Goal: Information Seeking & Learning: Learn about a topic

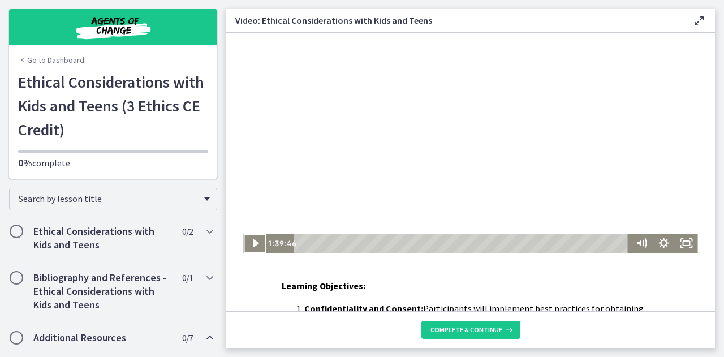
scroll to position [391, 0]
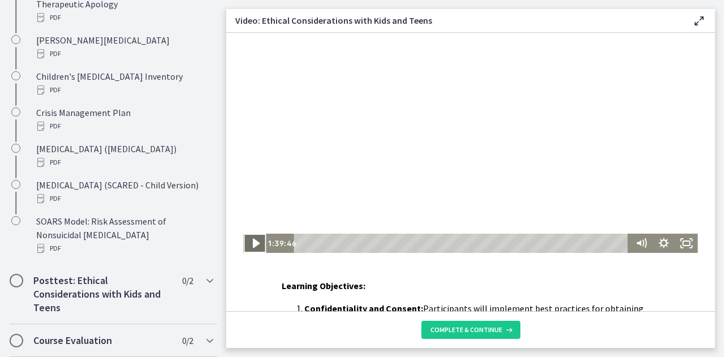
click at [252, 243] on icon "Play Video" at bounding box center [255, 244] width 7 height 10
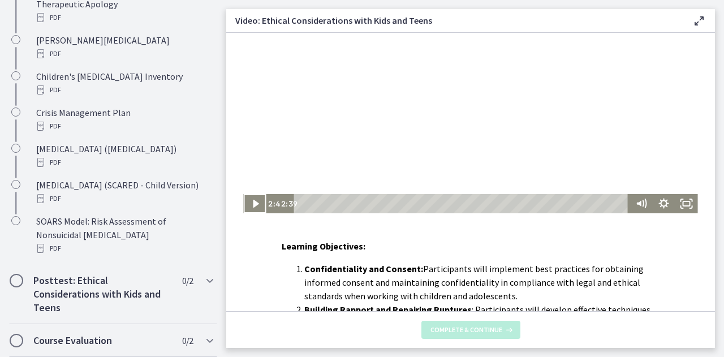
scroll to position [25, 0]
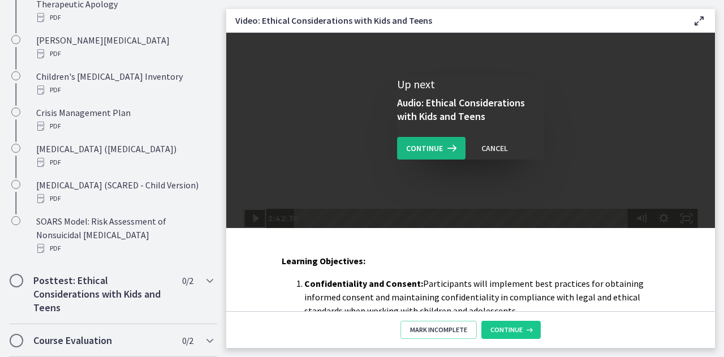
click at [430, 146] on span "Continue" at bounding box center [424, 148] width 37 height 14
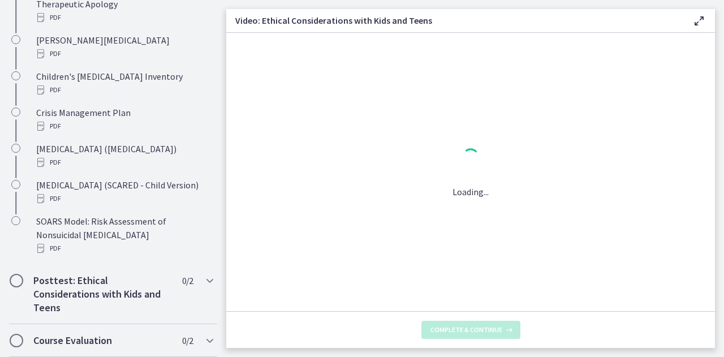
scroll to position [0, 0]
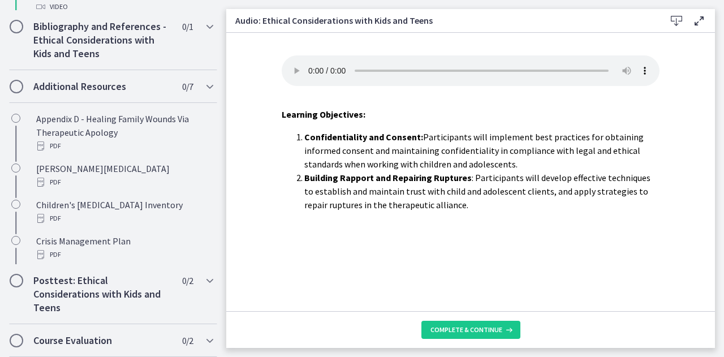
scroll to position [197, 0]
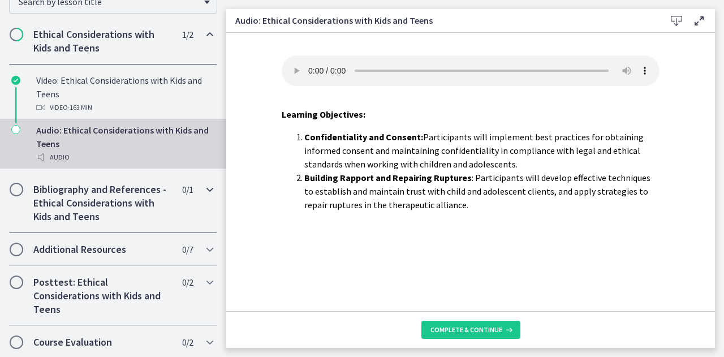
click at [18, 189] on span "Chapters" at bounding box center [16, 189] width 11 height 11
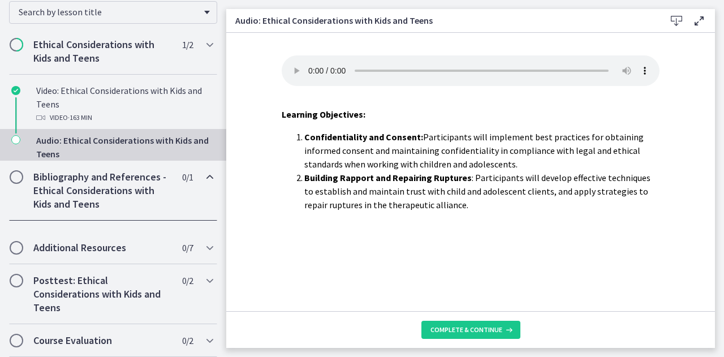
scroll to position [147, 0]
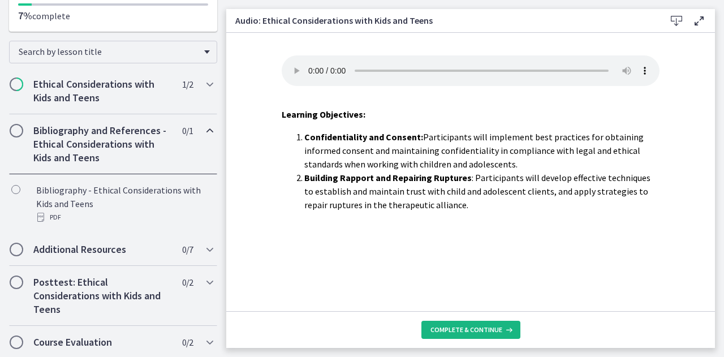
click at [477, 327] on span "Complete & continue" at bounding box center [466, 329] width 72 height 9
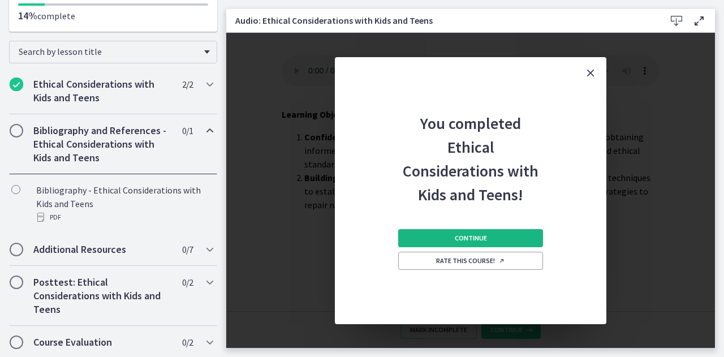
click at [477, 237] on span "Continue" at bounding box center [470, 237] width 32 height 9
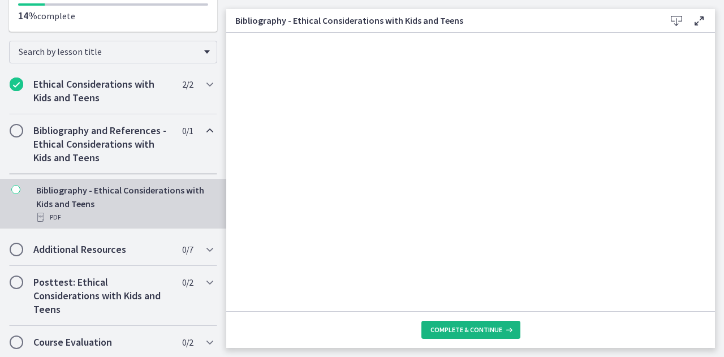
click at [477, 330] on span "Complete & continue" at bounding box center [466, 329] width 72 height 9
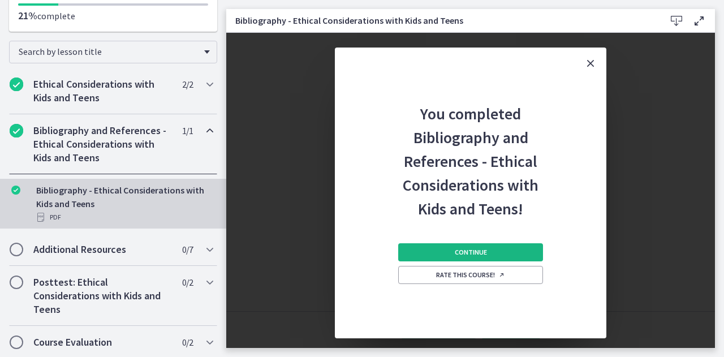
click at [484, 254] on span "Continue" at bounding box center [470, 252] width 32 height 9
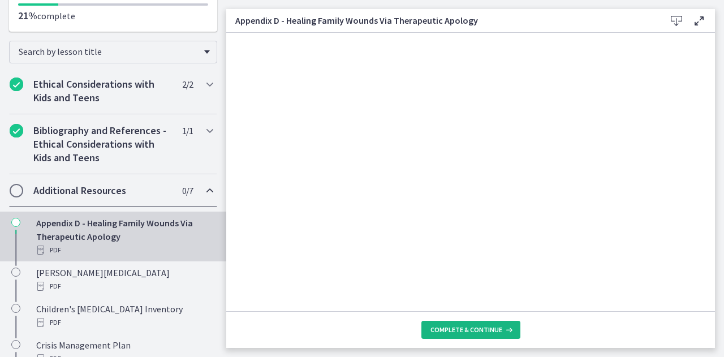
click at [468, 331] on span "Complete & continue" at bounding box center [466, 329] width 72 height 9
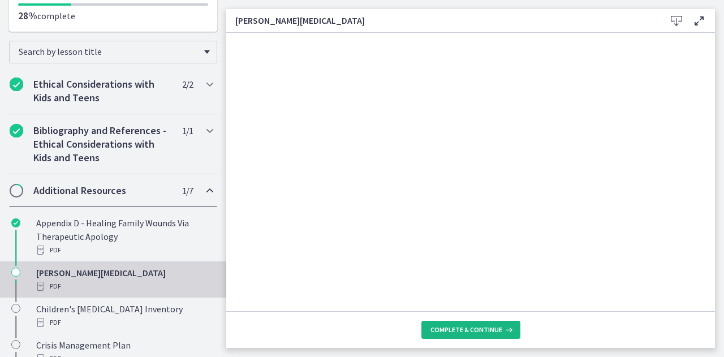
click at [482, 327] on span "Complete & continue" at bounding box center [466, 329] width 72 height 9
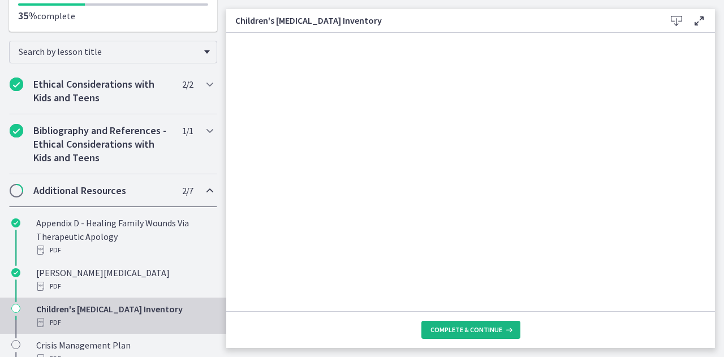
click at [469, 327] on span "Complete & continue" at bounding box center [466, 329] width 72 height 9
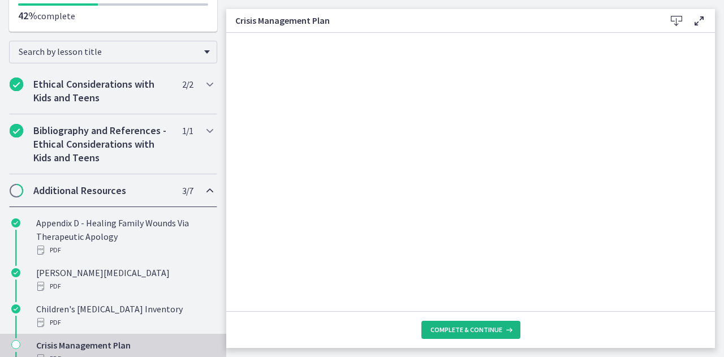
click at [477, 331] on span "Complete & continue" at bounding box center [466, 329] width 72 height 9
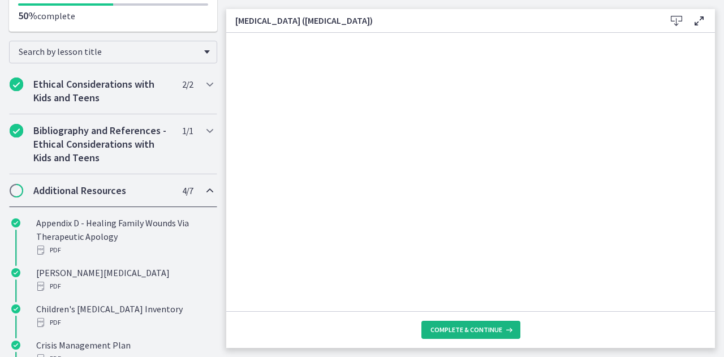
click at [479, 327] on span "Complete & continue" at bounding box center [466, 329] width 72 height 9
click at [483, 330] on span "Complete & continue" at bounding box center [466, 329] width 72 height 9
click at [473, 332] on span "Complete & continue" at bounding box center [466, 329] width 72 height 9
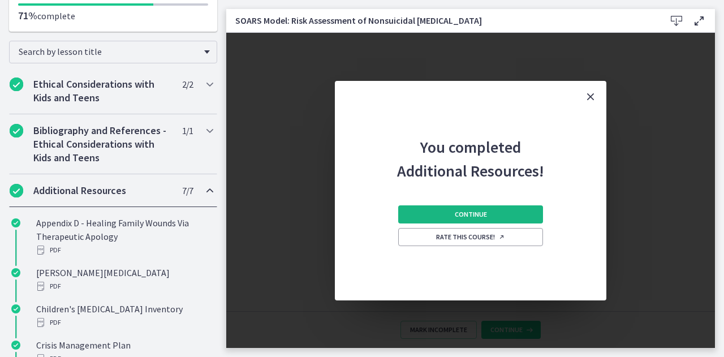
click at [491, 215] on button "Continue" at bounding box center [470, 214] width 145 height 18
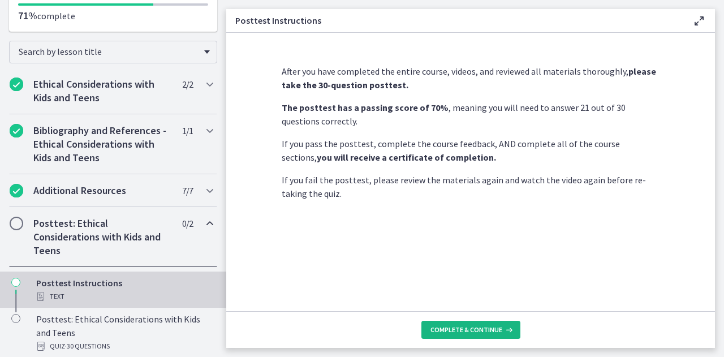
click at [473, 327] on span "Complete & continue" at bounding box center [466, 329] width 72 height 9
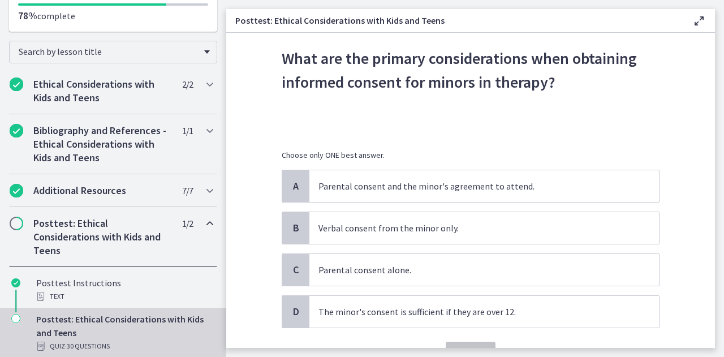
scroll to position [57, 0]
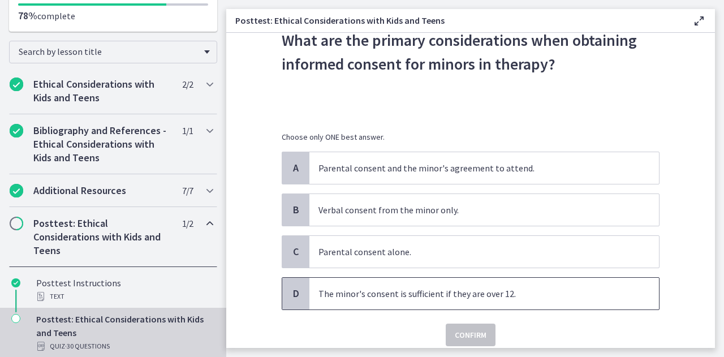
click at [353, 289] on p "The minor's consent is sufficient if they are over 12." at bounding box center [472, 294] width 309 height 14
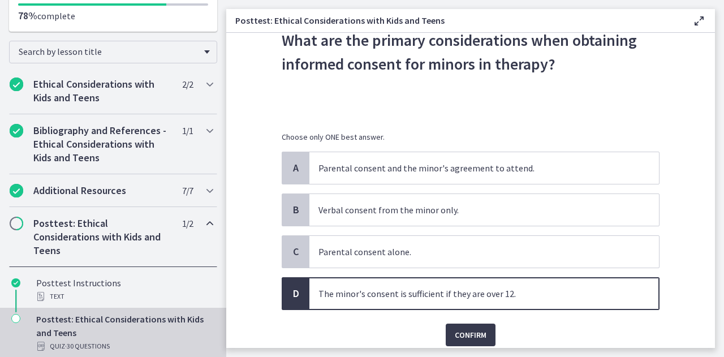
scroll to position [98, 0]
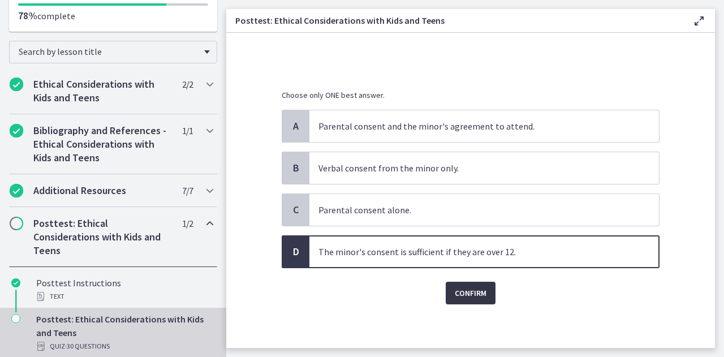
click at [467, 290] on span "Confirm" at bounding box center [470, 293] width 32 height 14
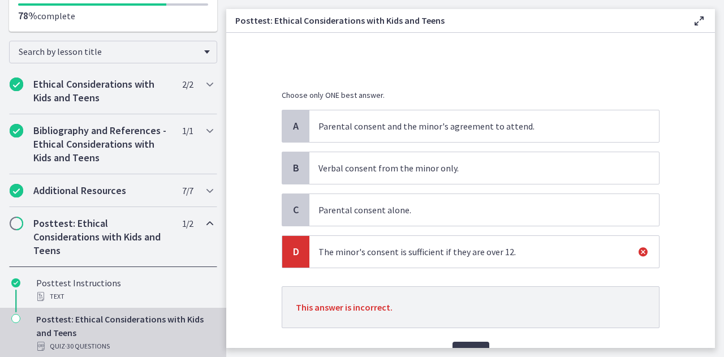
click at [343, 124] on p "Parental consent and the minor's agreement to attend." at bounding box center [472, 126] width 309 height 14
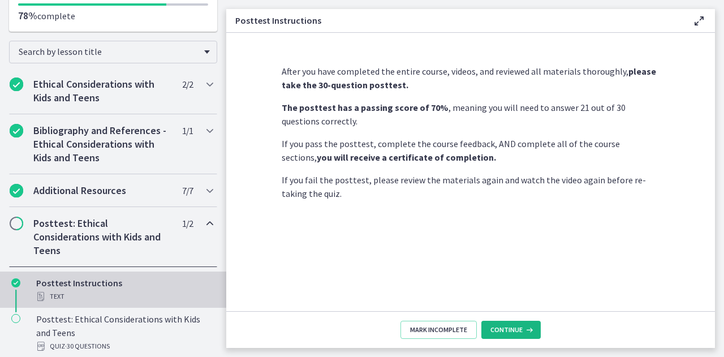
click at [505, 333] on span "Continue" at bounding box center [506, 329] width 32 height 9
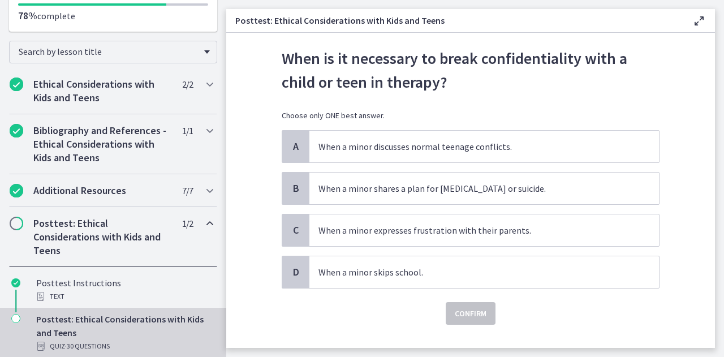
scroll to position [57, 0]
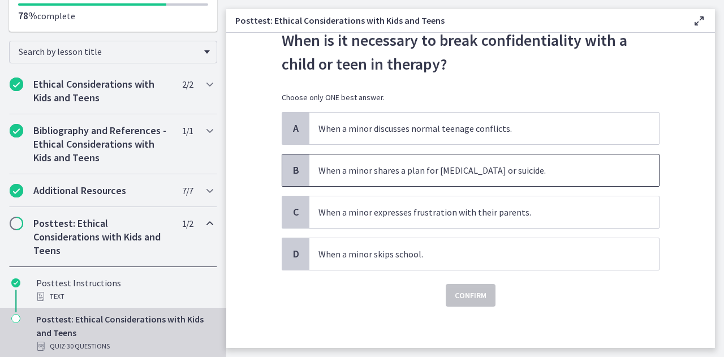
click at [393, 174] on p "When a minor shares a plan for [MEDICAL_DATA] or suicide." at bounding box center [472, 170] width 309 height 14
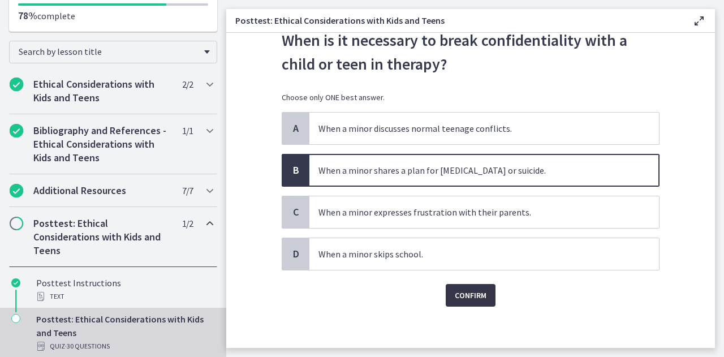
click at [458, 291] on span "Confirm" at bounding box center [470, 295] width 32 height 14
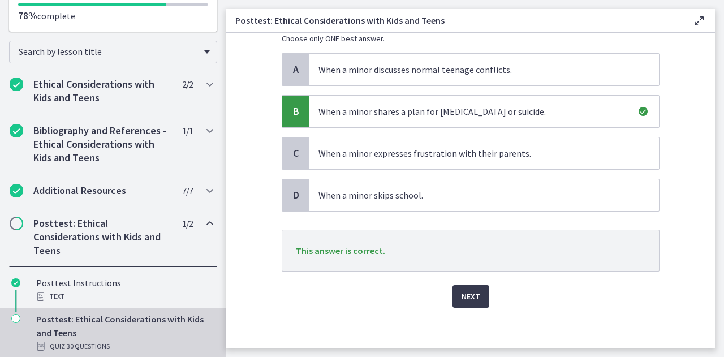
scroll to position [118, 0]
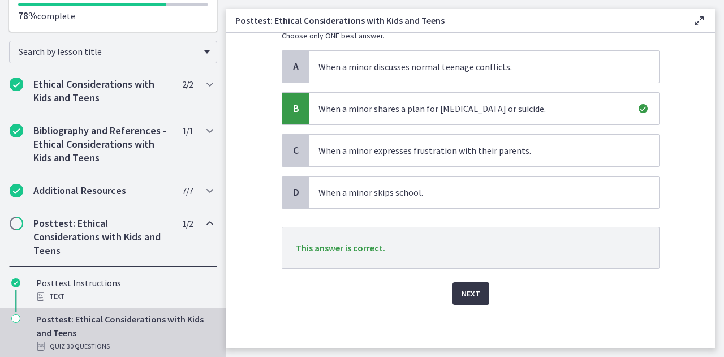
click at [461, 295] on span "Next" at bounding box center [470, 294] width 19 height 14
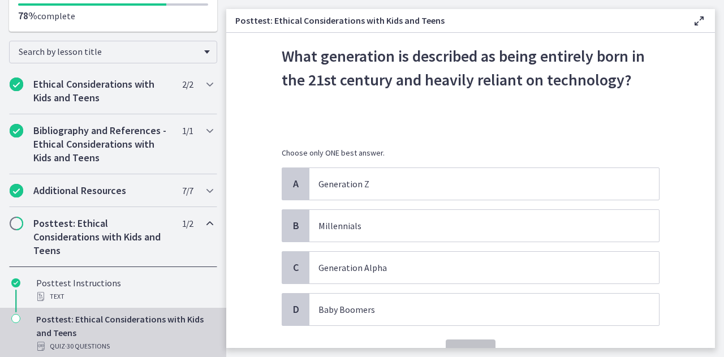
scroll to position [57, 0]
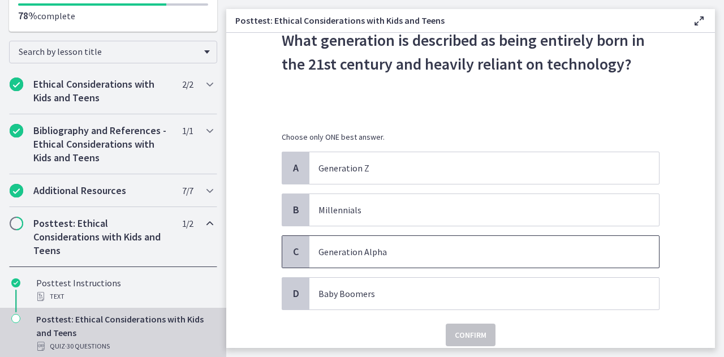
click at [351, 249] on p "Generation Alpha" at bounding box center [472, 252] width 309 height 14
click at [470, 329] on span "Confirm" at bounding box center [470, 335] width 32 height 14
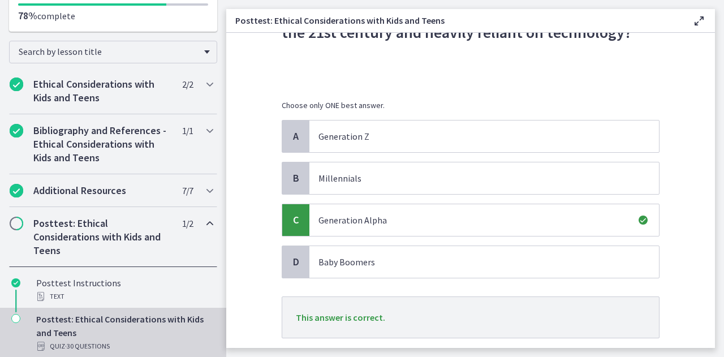
scroll to position [113, 0]
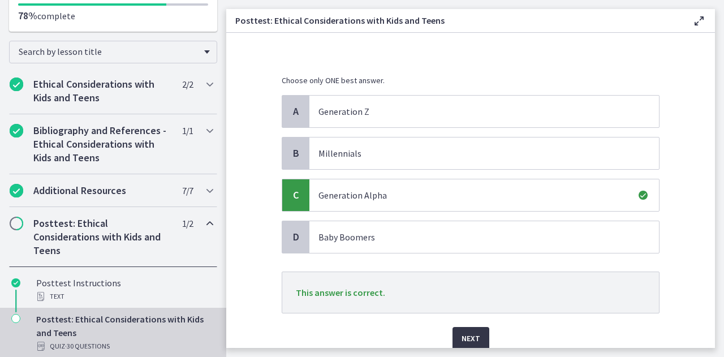
click at [467, 334] on span "Next" at bounding box center [470, 338] width 19 height 14
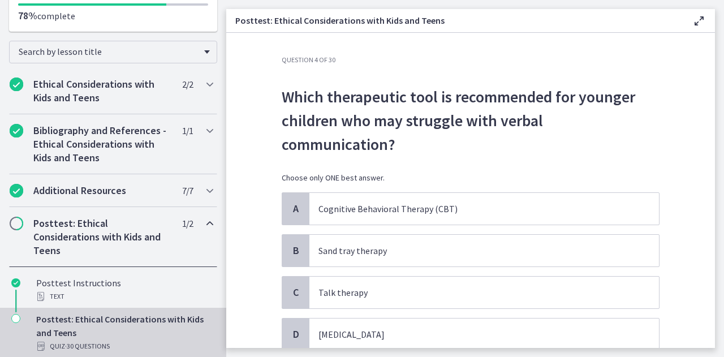
scroll to position [57, 0]
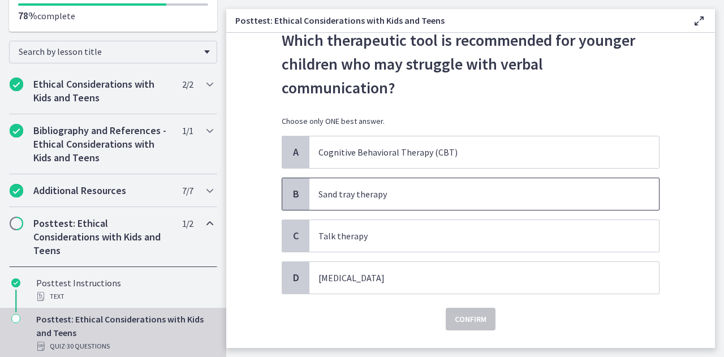
click at [353, 187] on p "Sand tray therapy" at bounding box center [472, 194] width 309 height 14
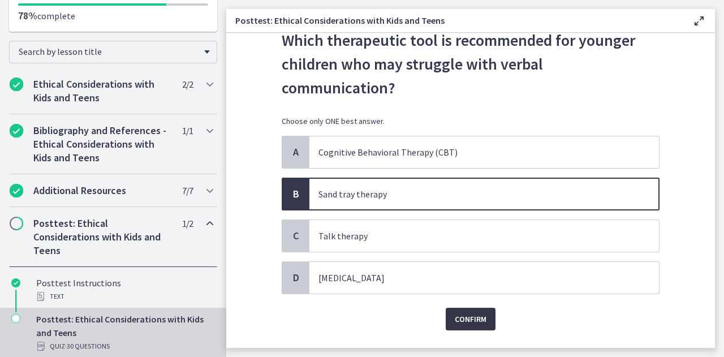
click at [460, 312] on span "Confirm" at bounding box center [470, 319] width 32 height 14
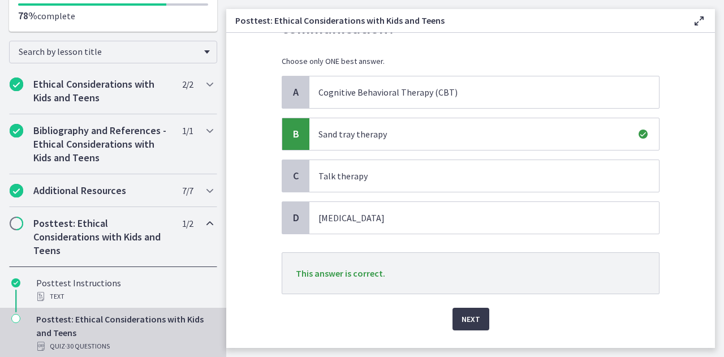
scroll to position [118, 0]
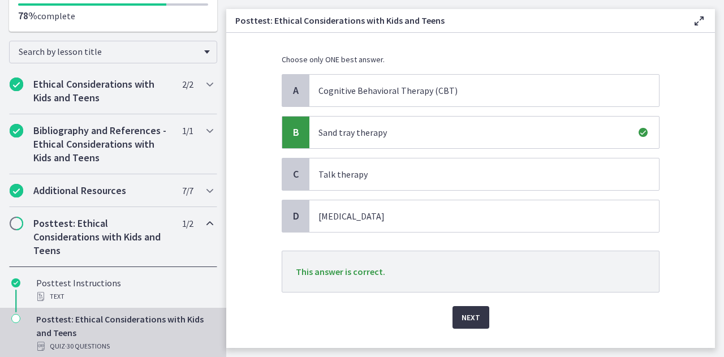
click at [469, 310] on span "Next" at bounding box center [470, 317] width 19 height 14
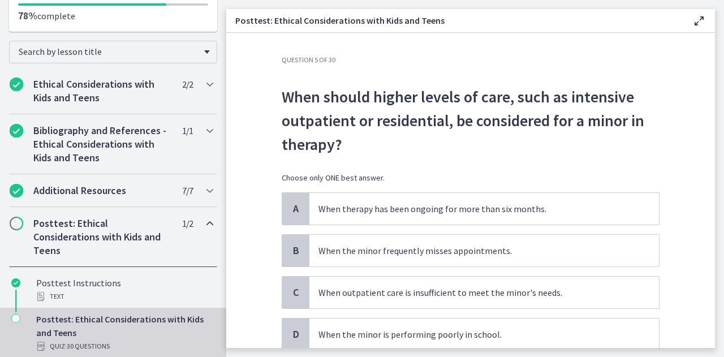
scroll to position [57, 0]
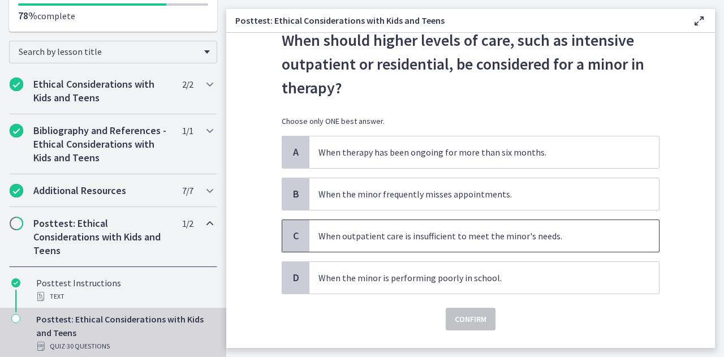
click at [437, 237] on p "When outpatient care is insufficient to meet the minor's needs." at bounding box center [472, 236] width 309 height 14
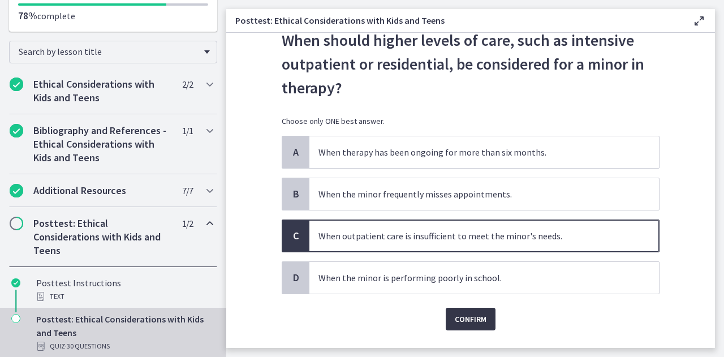
click at [469, 317] on span "Confirm" at bounding box center [470, 319] width 32 height 14
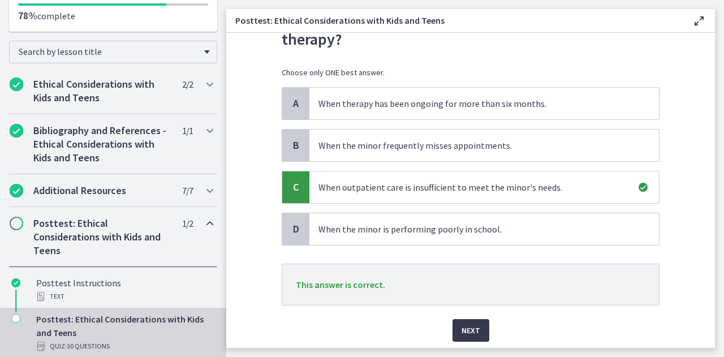
scroll to position [142, 0]
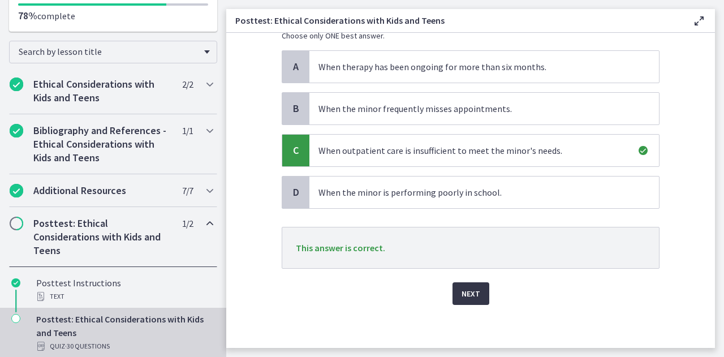
click at [464, 293] on span "Next" at bounding box center [470, 294] width 19 height 14
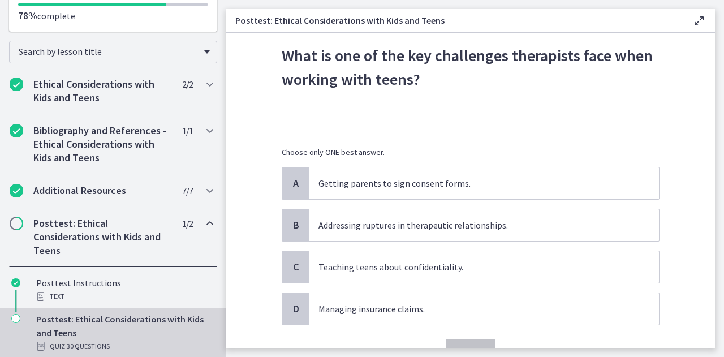
scroll to position [57, 0]
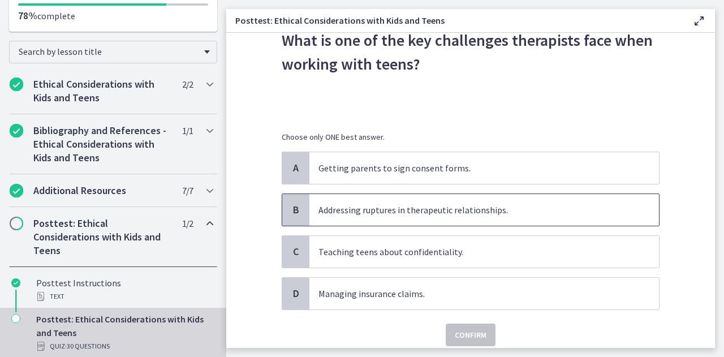
click at [347, 209] on p "Addressing ruptures in therapeutic relationships." at bounding box center [472, 210] width 309 height 14
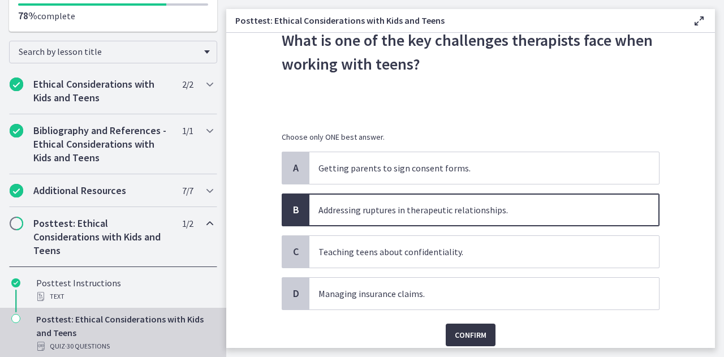
click at [468, 328] on span "Confirm" at bounding box center [470, 335] width 32 height 14
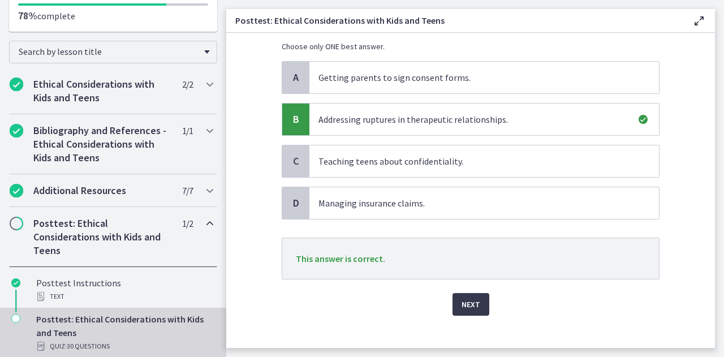
scroll to position [158, 0]
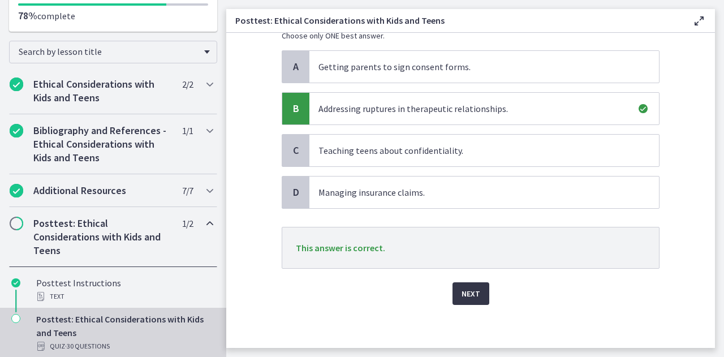
click at [464, 293] on span "Next" at bounding box center [470, 294] width 19 height 14
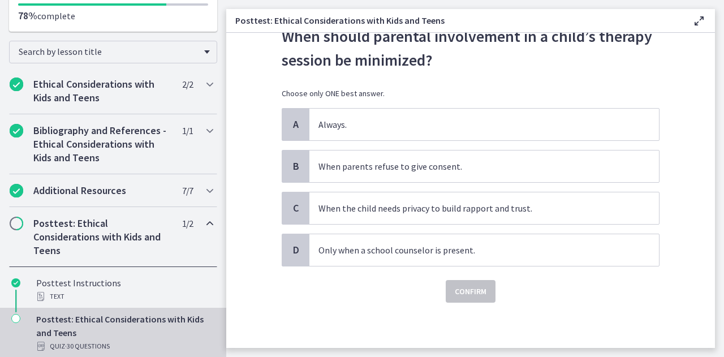
scroll to position [0, 0]
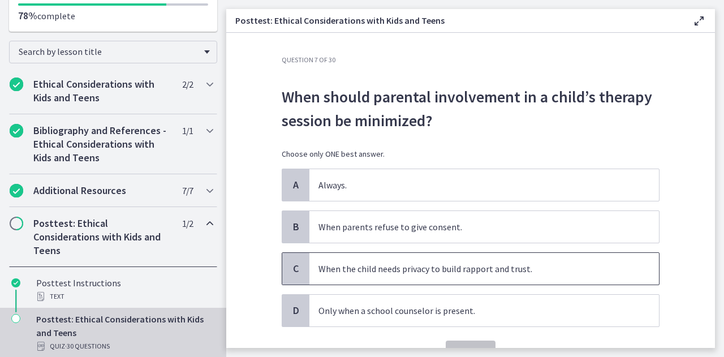
click at [430, 266] on p "When the child needs privacy to build rapport and trust." at bounding box center [472, 269] width 309 height 14
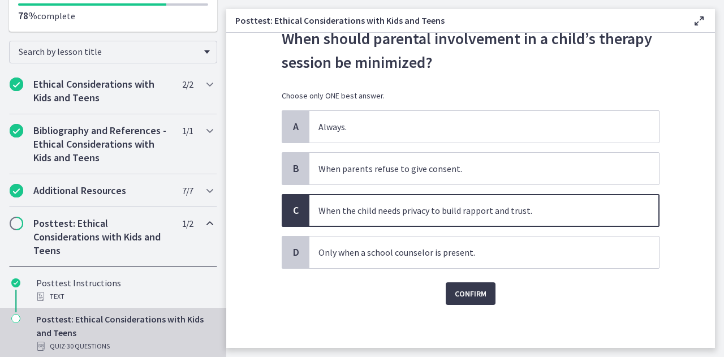
scroll to position [59, 0]
click at [464, 287] on span "Confirm" at bounding box center [470, 293] width 32 height 14
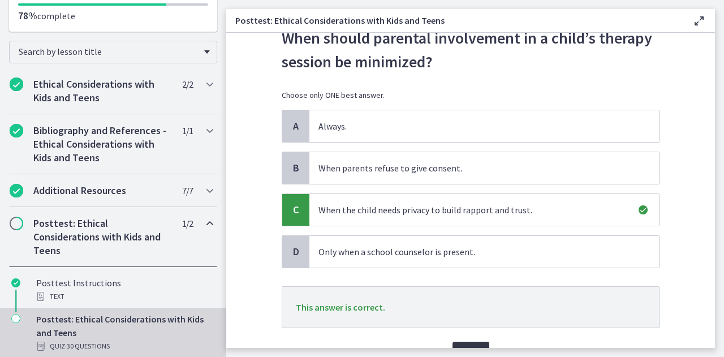
click at [464, 346] on span "Next" at bounding box center [470, 353] width 19 height 14
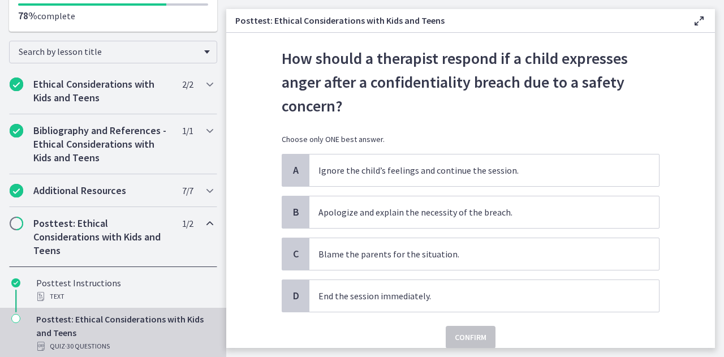
scroll to position [57, 0]
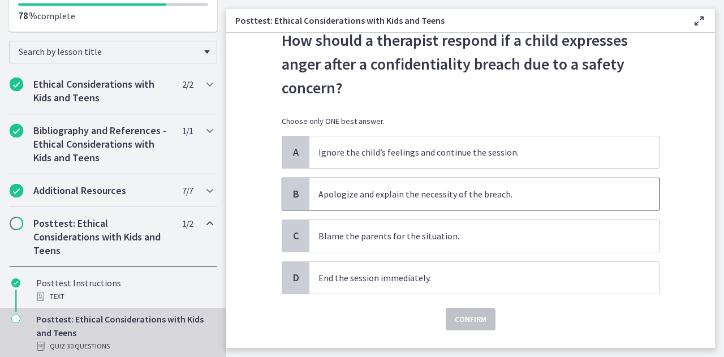
click at [424, 193] on p "Apologize and explain the necessity of the breach." at bounding box center [472, 194] width 309 height 14
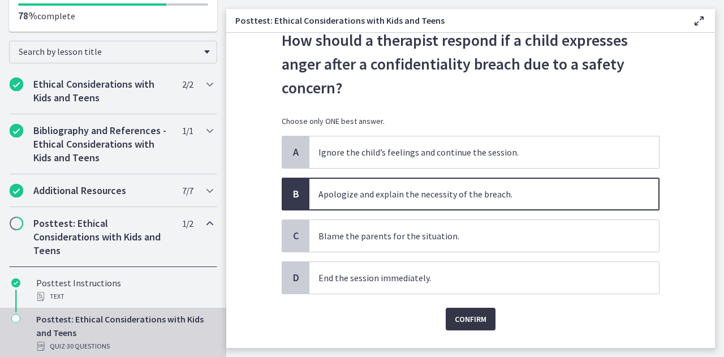
click at [469, 314] on span "Confirm" at bounding box center [470, 319] width 32 height 14
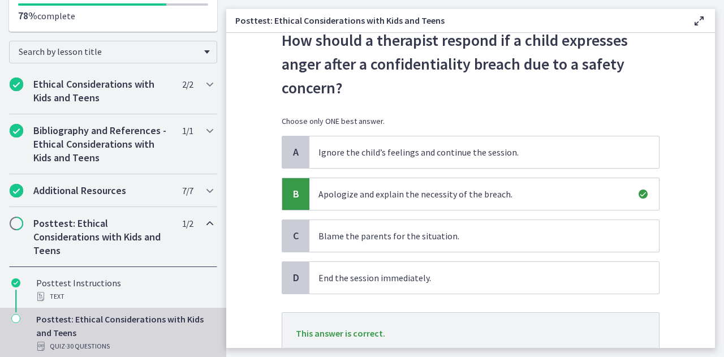
scroll to position [113, 0]
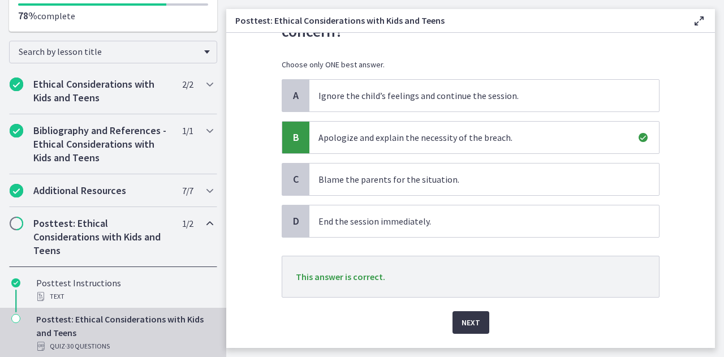
click at [462, 321] on span "Next" at bounding box center [470, 322] width 19 height 14
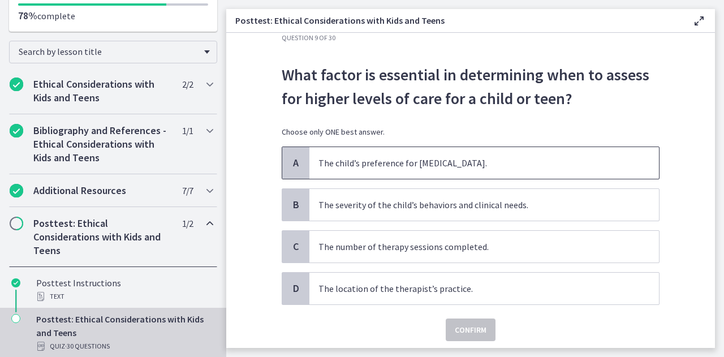
scroll to position [57, 0]
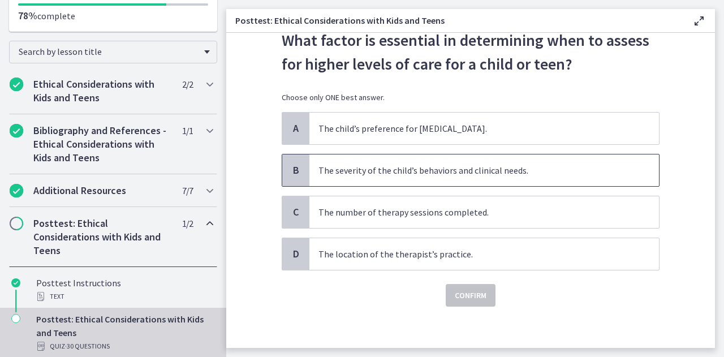
click at [448, 167] on p "The severity of the child’s behaviors and clinical needs." at bounding box center [472, 170] width 309 height 14
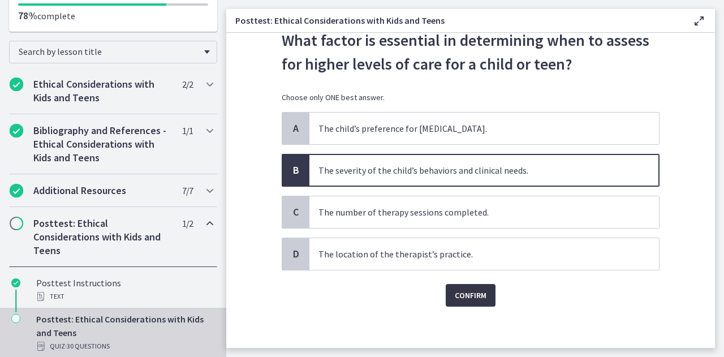
click at [464, 293] on span "Confirm" at bounding box center [470, 295] width 32 height 14
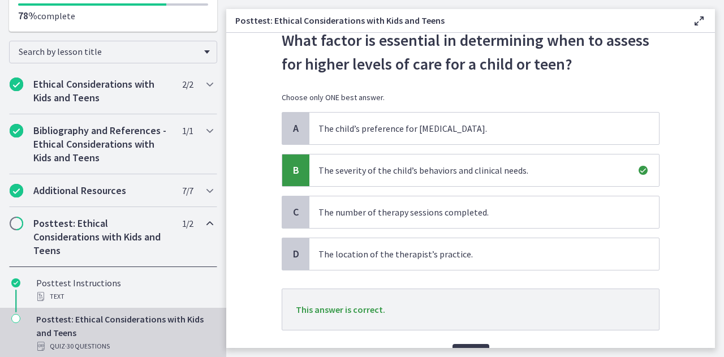
scroll to position [113, 0]
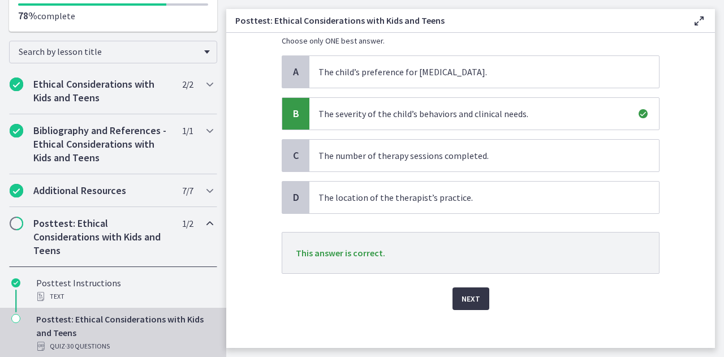
click at [472, 302] on span "Next" at bounding box center [470, 299] width 19 height 14
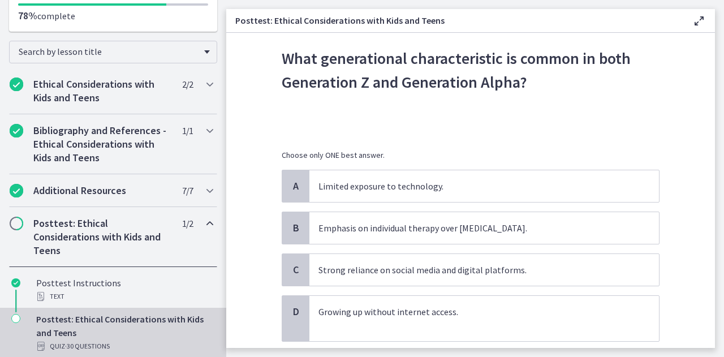
scroll to position [57, 0]
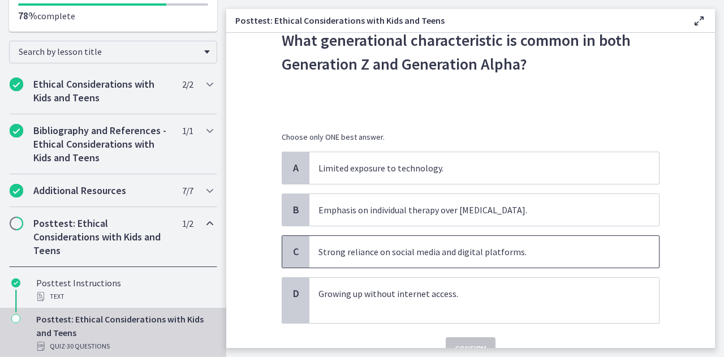
click at [445, 253] on p "Strong reliance on social media and digital platforms." at bounding box center [472, 252] width 309 height 14
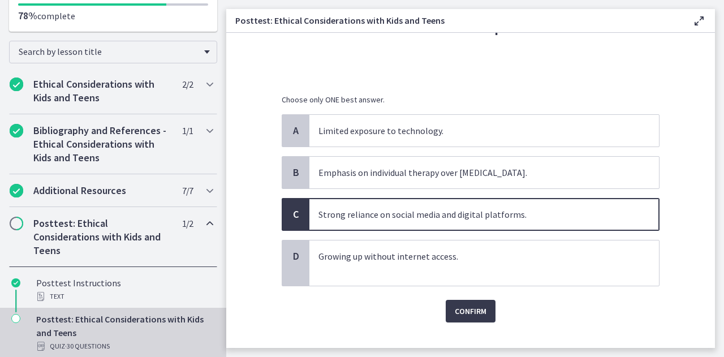
scroll to position [112, 0]
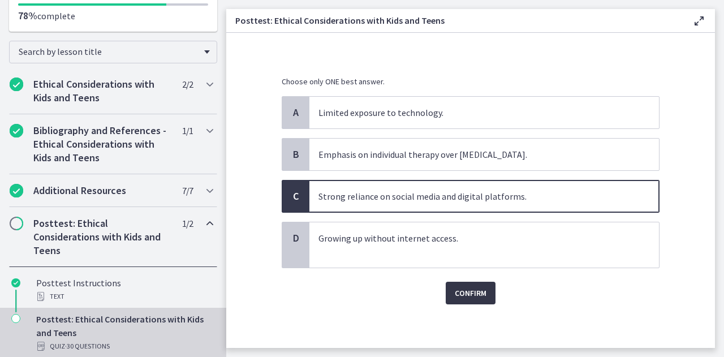
click at [466, 288] on span "Confirm" at bounding box center [470, 293] width 32 height 14
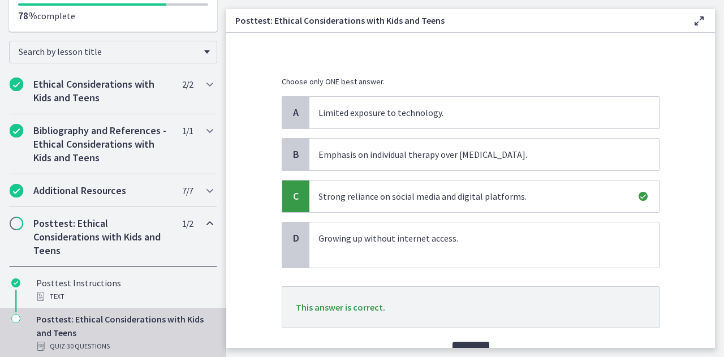
scroll to position [168, 0]
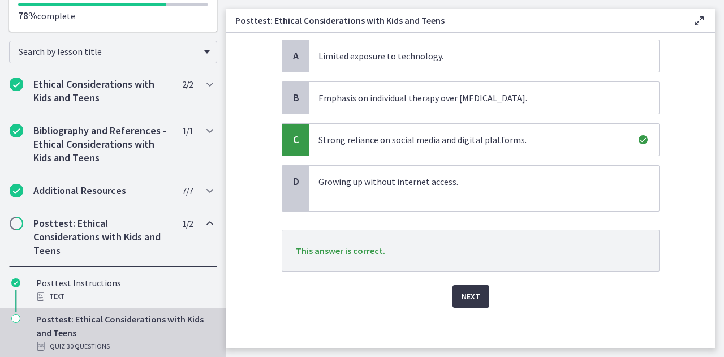
click at [467, 289] on span "Next" at bounding box center [470, 296] width 19 height 14
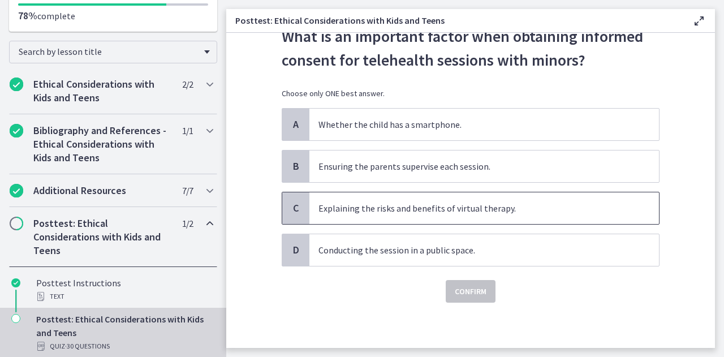
scroll to position [0, 0]
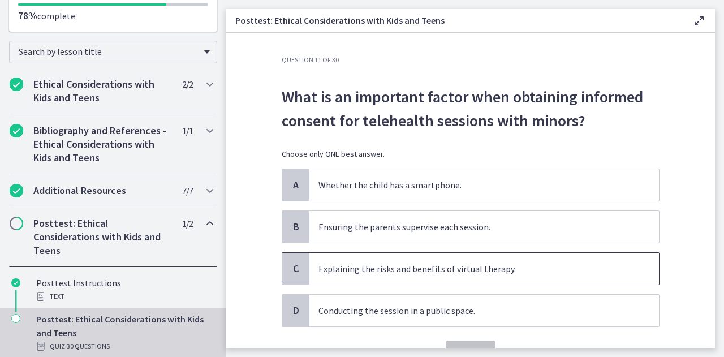
click at [434, 272] on p "Explaining the risks and benefits of virtual therapy." at bounding box center [472, 269] width 309 height 14
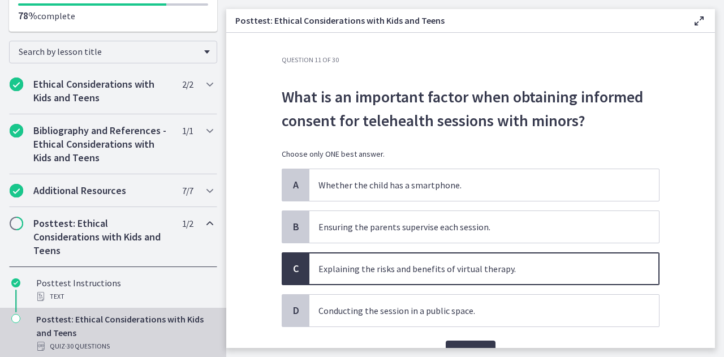
scroll to position [59, 0]
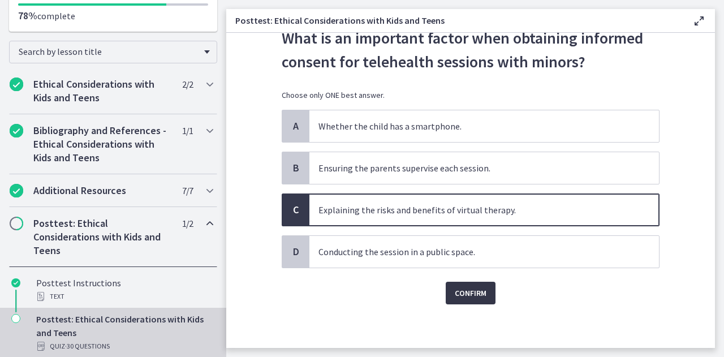
click at [466, 288] on span "Confirm" at bounding box center [470, 293] width 32 height 14
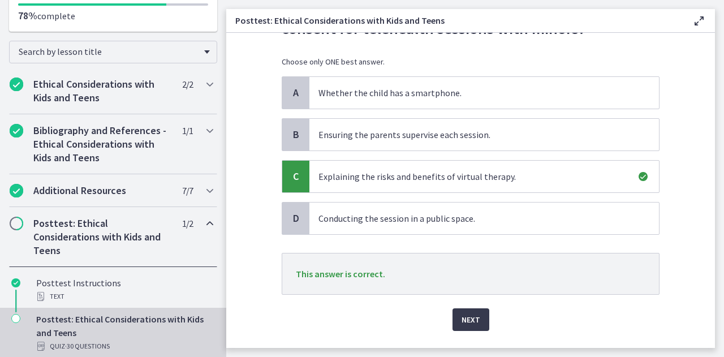
scroll to position [115, 0]
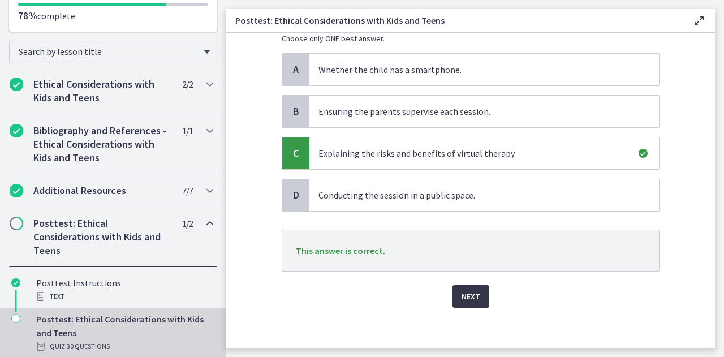
click at [467, 293] on span "Next" at bounding box center [470, 296] width 19 height 14
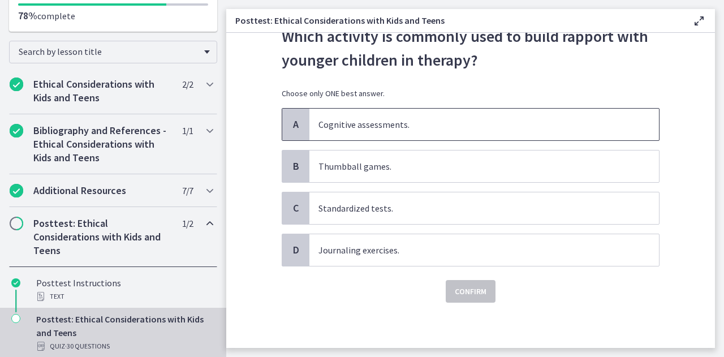
scroll to position [0, 0]
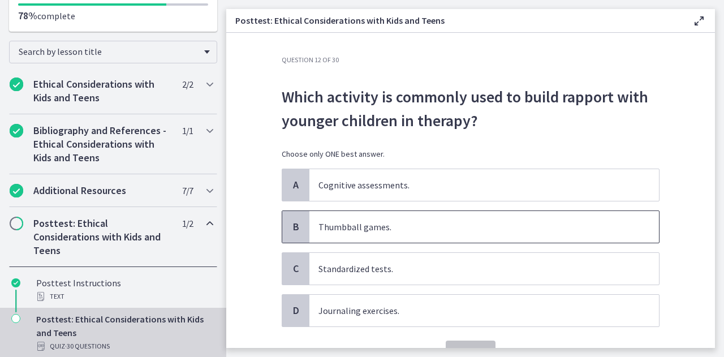
click at [375, 228] on p "Thumbball games." at bounding box center [472, 227] width 309 height 14
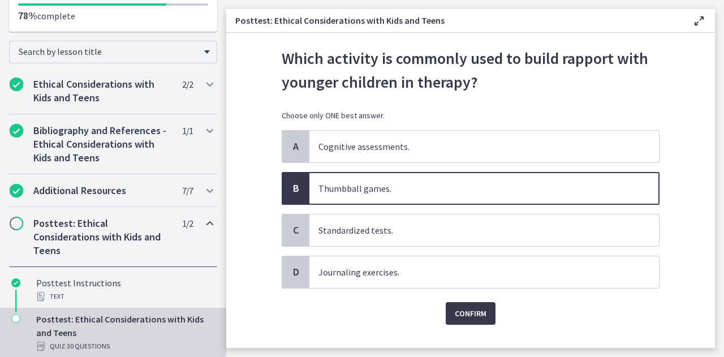
scroll to position [57, 0]
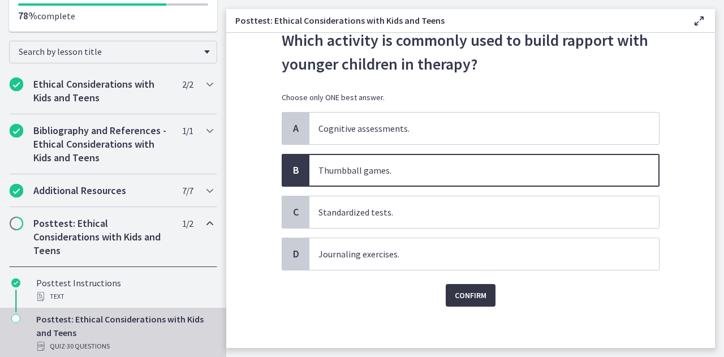
click at [470, 291] on span "Confirm" at bounding box center [470, 295] width 32 height 14
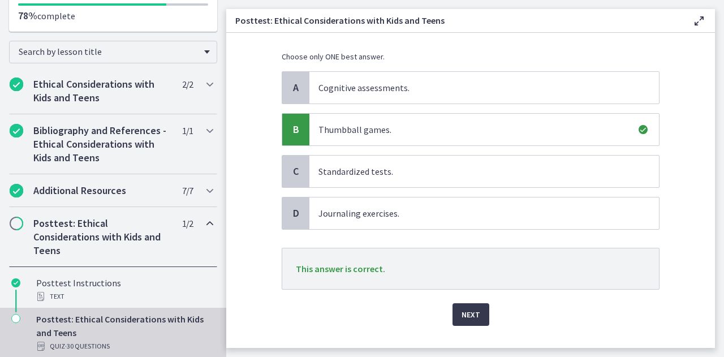
scroll to position [113, 0]
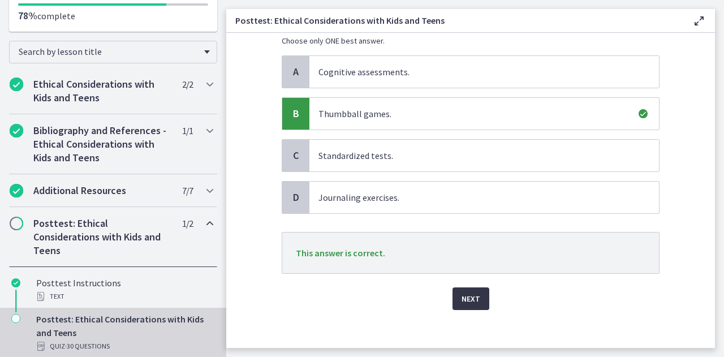
click at [467, 296] on span "Next" at bounding box center [470, 299] width 19 height 14
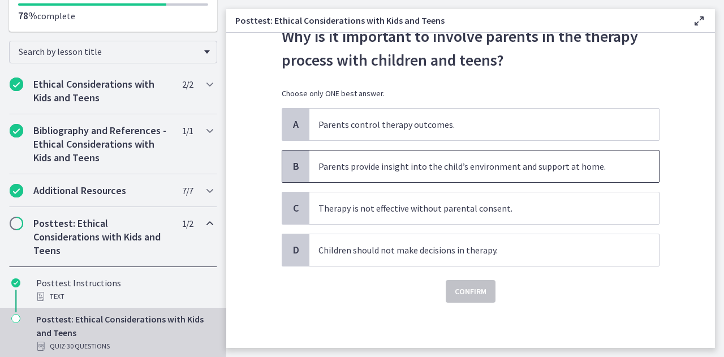
scroll to position [0, 0]
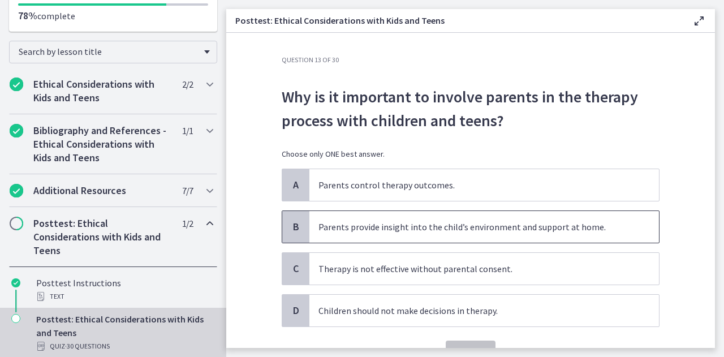
click at [403, 230] on p "Parents provide insight into the child’s environment and support at home." at bounding box center [472, 227] width 309 height 14
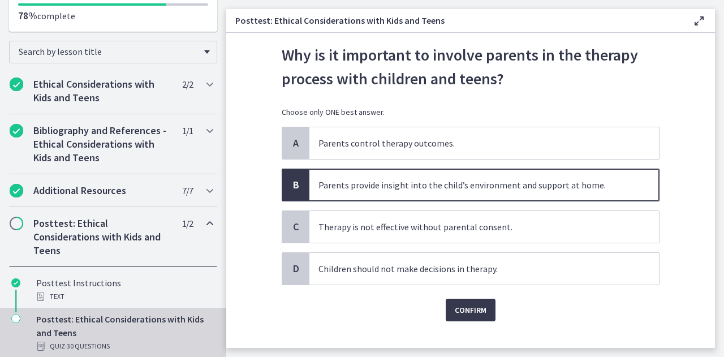
scroll to position [57, 0]
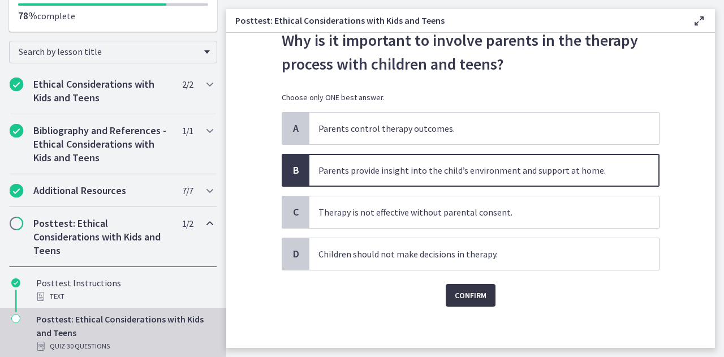
click at [462, 292] on span "Confirm" at bounding box center [470, 295] width 32 height 14
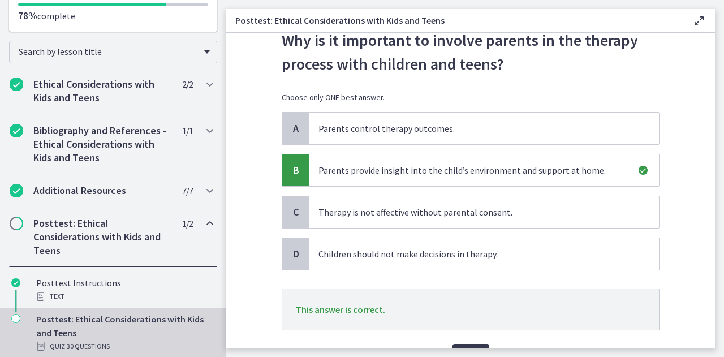
scroll to position [113, 0]
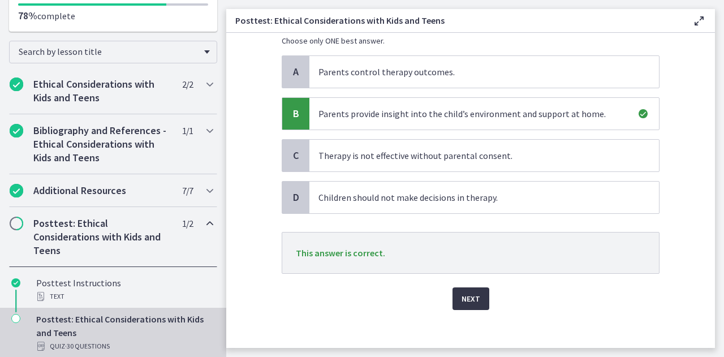
click at [469, 295] on span "Next" at bounding box center [470, 299] width 19 height 14
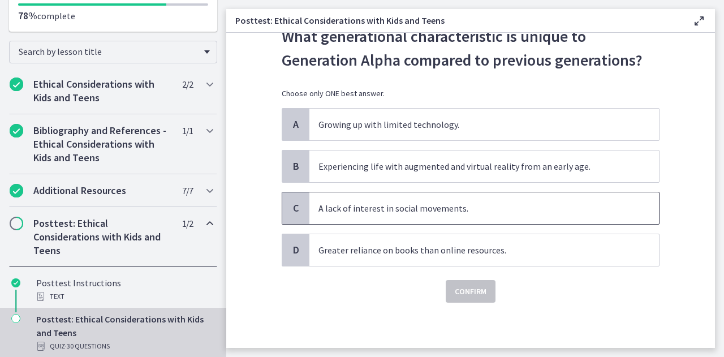
scroll to position [0, 0]
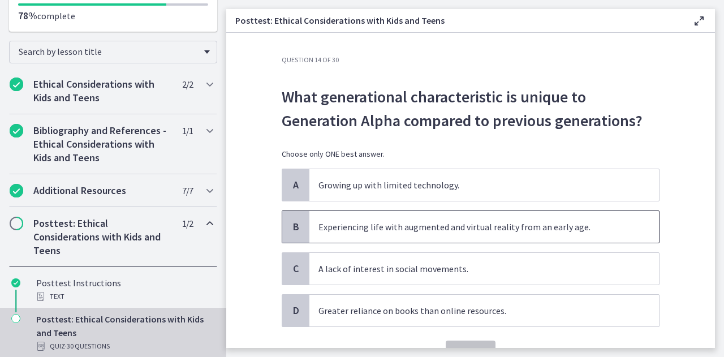
click at [380, 233] on span "Experiencing life with augmented and virtual reality from an early age." at bounding box center [483, 227] width 349 height 32
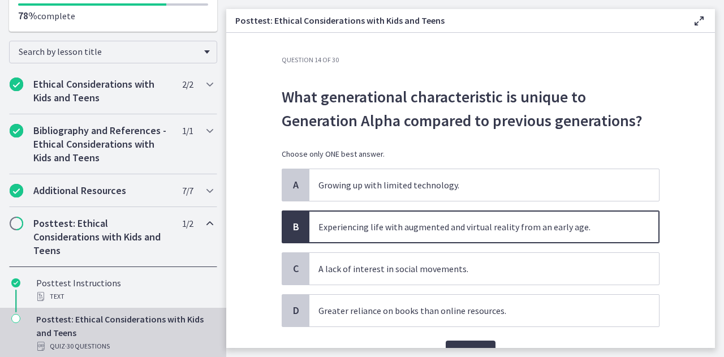
scroll to position [57, 0]
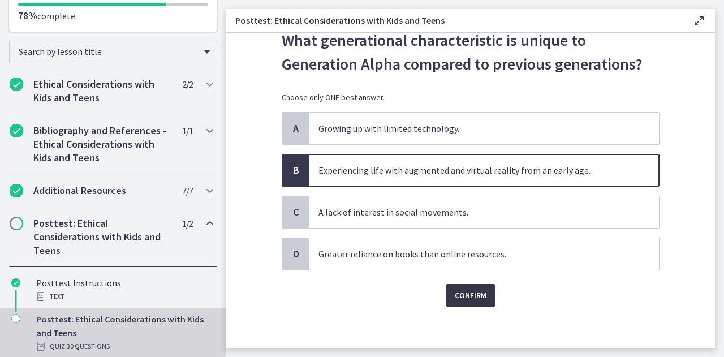
click at [464, 291] on span "Confirm" at bounding box center [470, 295] width 32 height 14
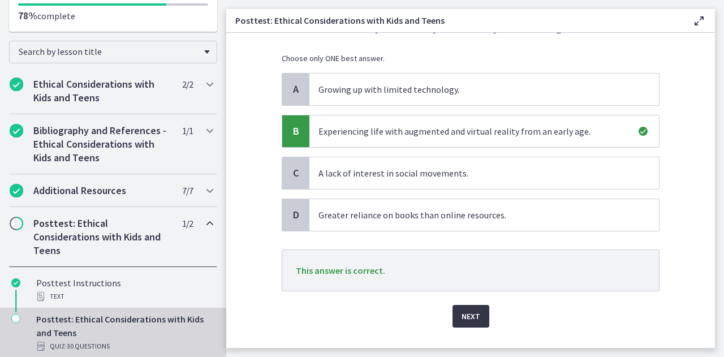
scroll to position [113, 0]
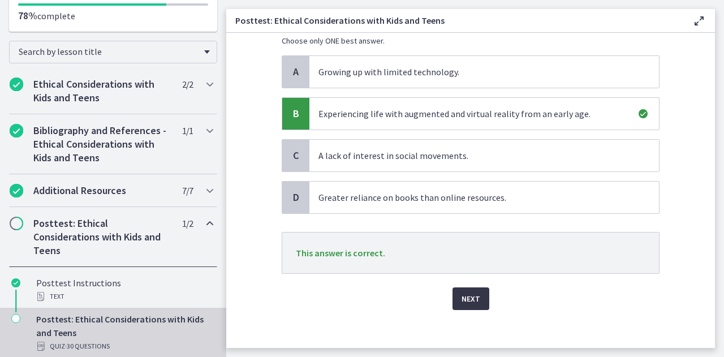
click at [467, 288] on button "Next" at bounding box center [470, 298] width 37 height 23
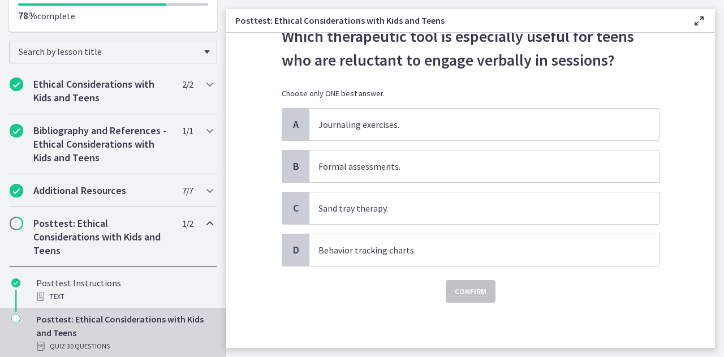
scroll to position [0, 0]
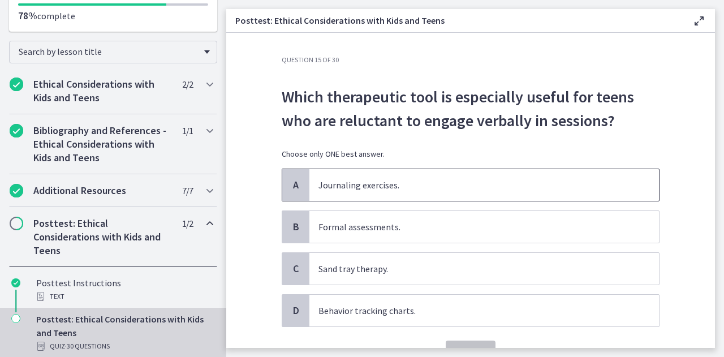
click at [346, 186] on p "Journaling exercises." at bounding box center [472, 185] width 309 height 14
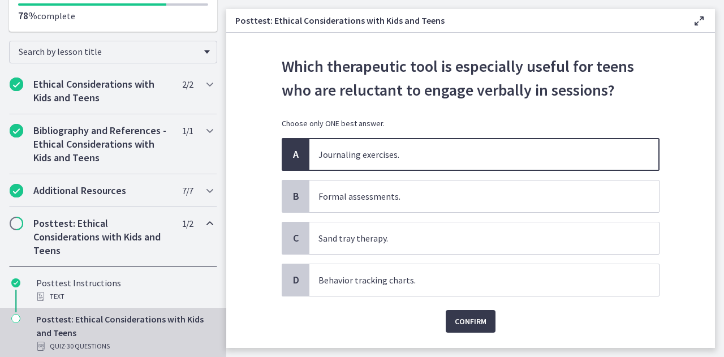
scroll to position [59, 0]
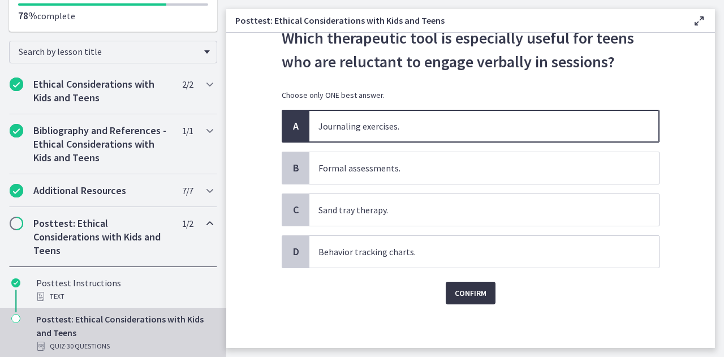
click at [468, 293] on span "Confirm" at bounding box center [470, 293] width 32 height 14
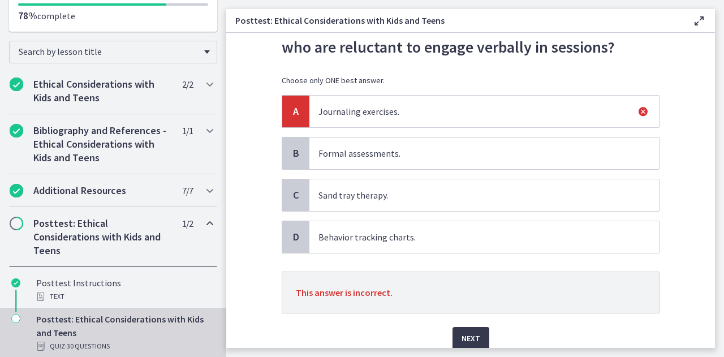
scroll to position [115, 0]
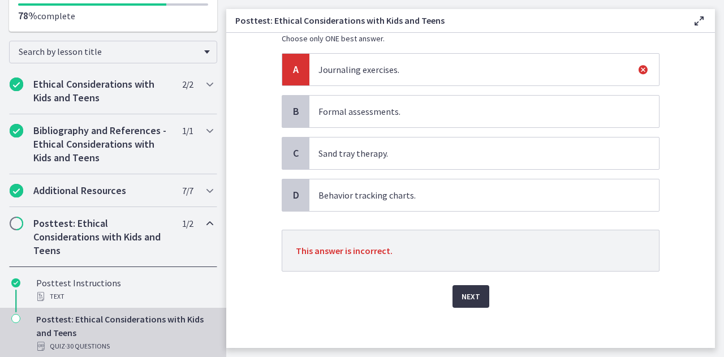
click at [465, 291] on span "Next" at bounding box center [470, 296] width 19 height 14
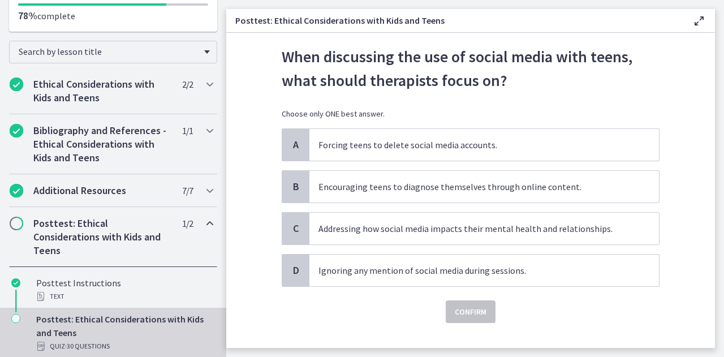
scroll to position [57, 0]
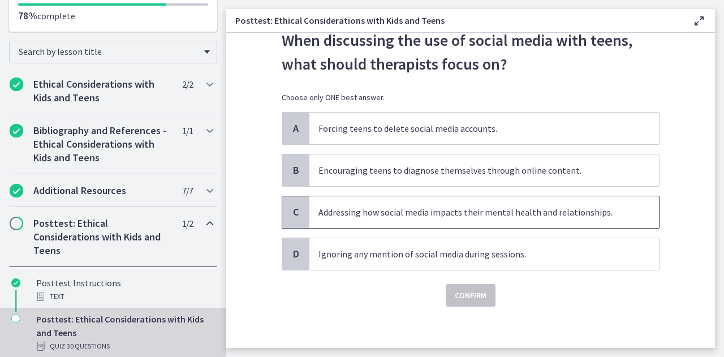
click at [414, 215] on p "Addressing how social media impacts their mental health and relationships." at bounding box center [472, 212] width 309 height 14
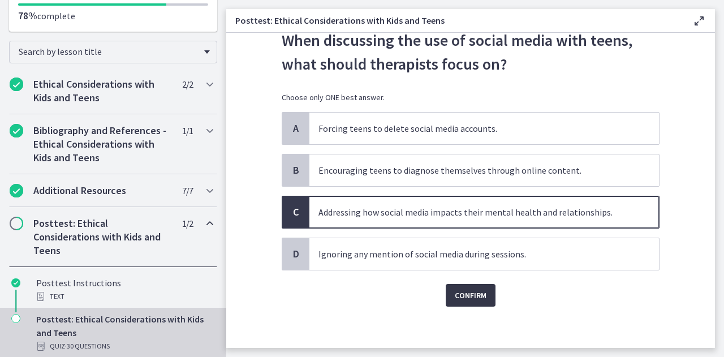
click at [470, 293] on span "Confirm" at bounding box center [470, 295] width 32 height 14
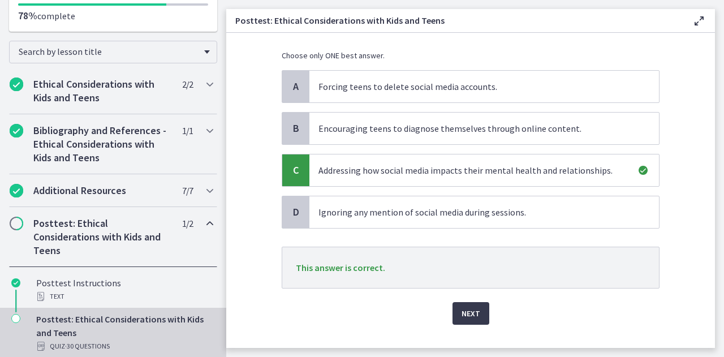
scroll to position [113, 0]
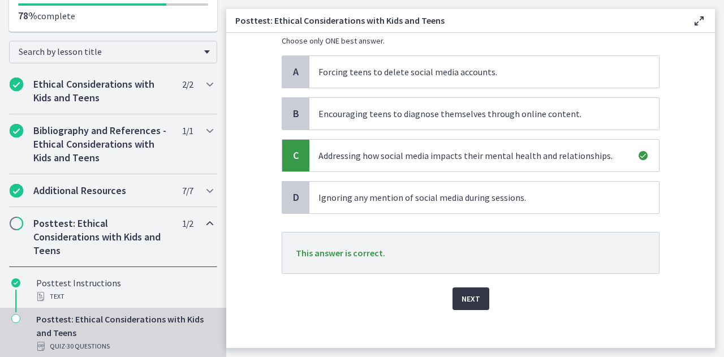
click at [467, 293] on span "Next" at bounding box center [470, 299] width 19 height 14
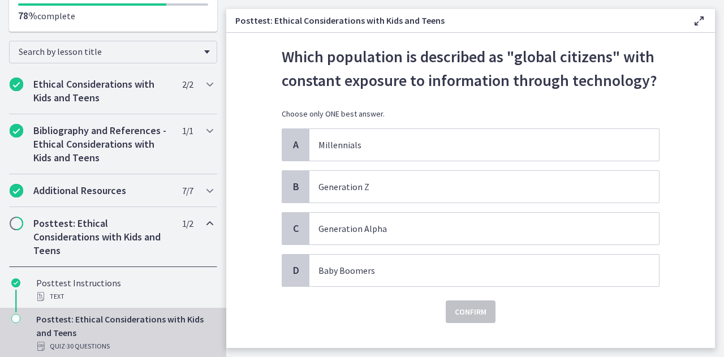
scroll to position [57, 0]
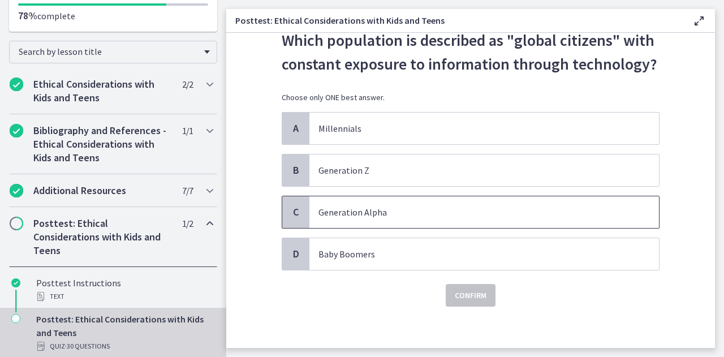
drag, startPoint x: 354, startPoint y: 208, endPoint x: 382, endPoint y: 223, distance: 31.9
click at [354, 208] on p "Generation Alpha" at bounding box center [472, 212] width 309 height 14
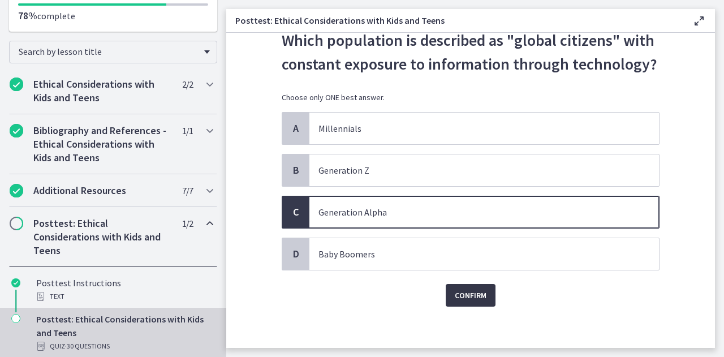
click at [464, 292] on span "Confirm" at bounding box center [470, 295] width 32 height 14
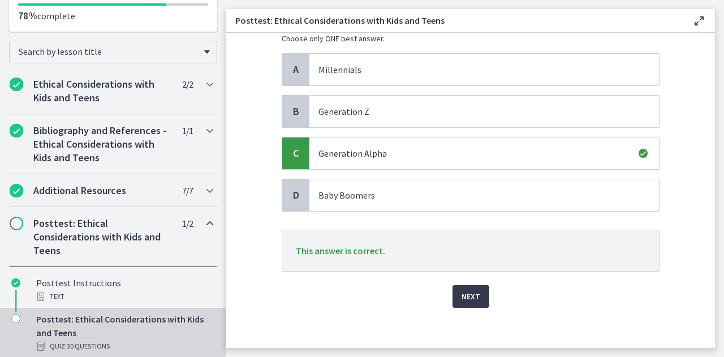
scroll to position [118, 0]
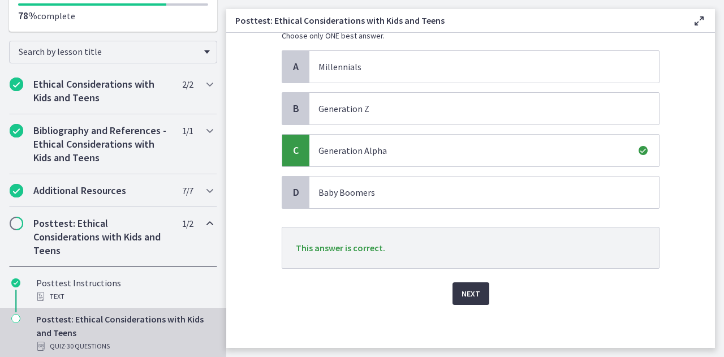
click at [464, 291] on span "Next" at bounding box center [470, 294] width 19 height 14
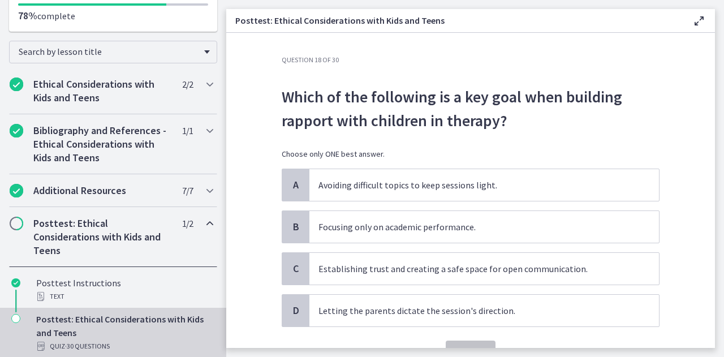
scroll to position [57, 0]
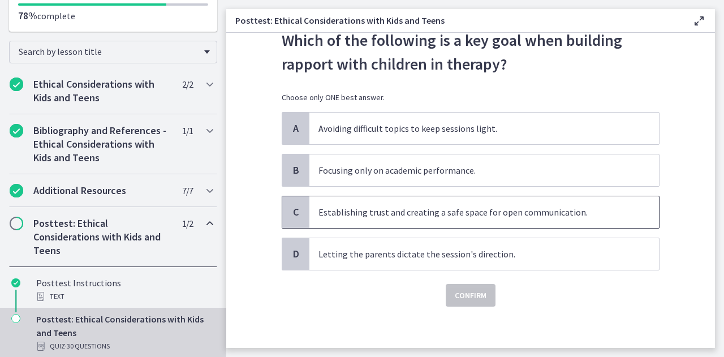
click at [479, 211] on p "Establishing trust and creating a safe space for open communication." at bounding box center [472, 212] width 309 height 14
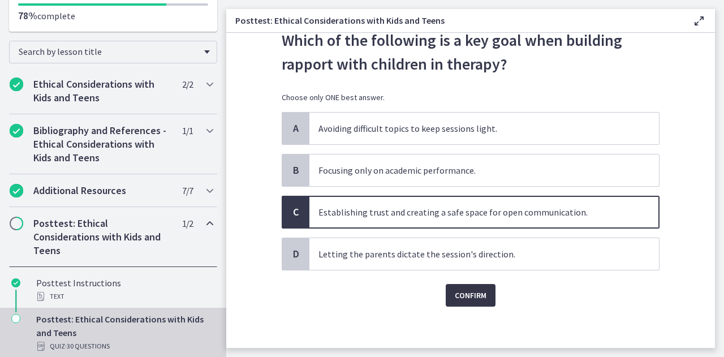
click at [471, 288] on span "Confirm" at bounding box center [470, 295] width 32 height 14
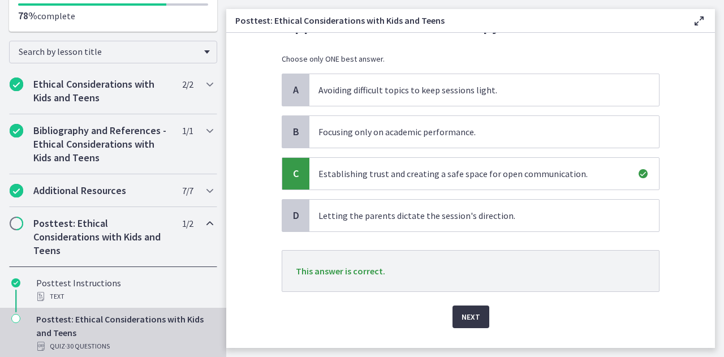
scroll to position [113, 0]
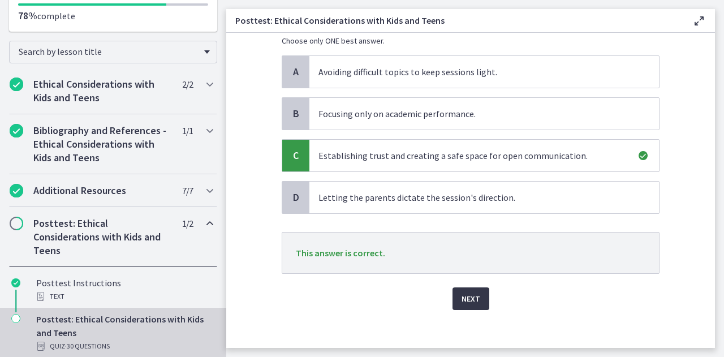
click at [466, 292] on span "Next" at bounding box center [470, 299] width 19 height 14
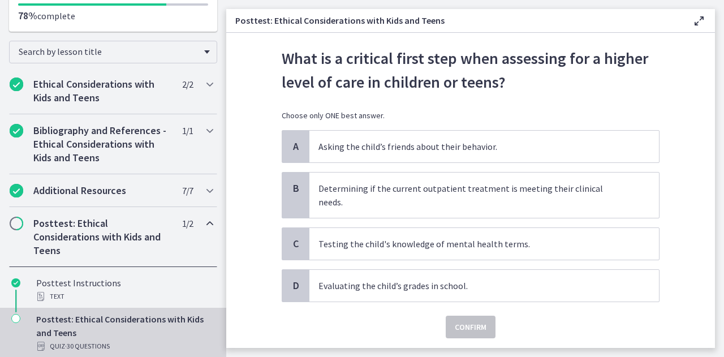
scroll to position [57, 0]
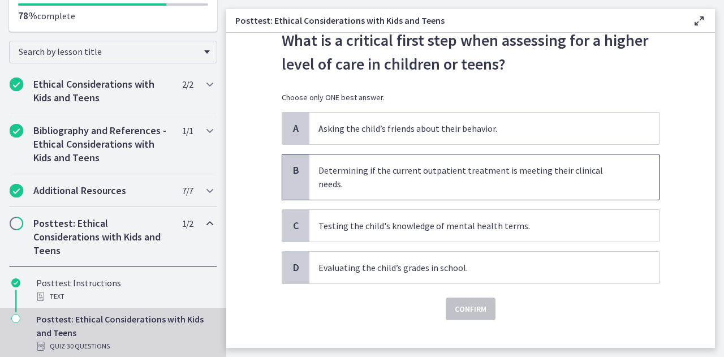
click at [489, 170] on p "Determining if the current outpatient treatment is meeting their clinical needs." at bounding box center [472, 176] width 309 height 27
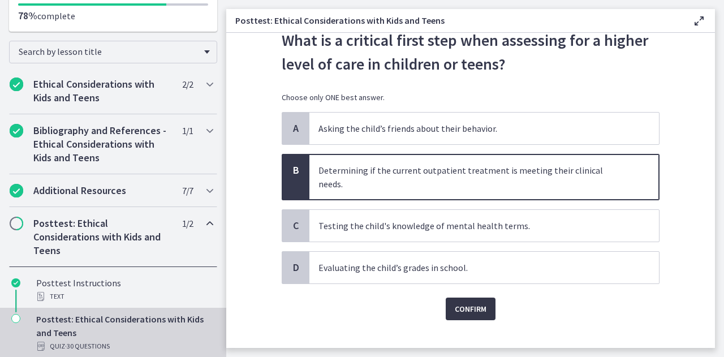
click at [468, 302] on button "Confirm" at bounding box center [470, 308] width 50 height 23
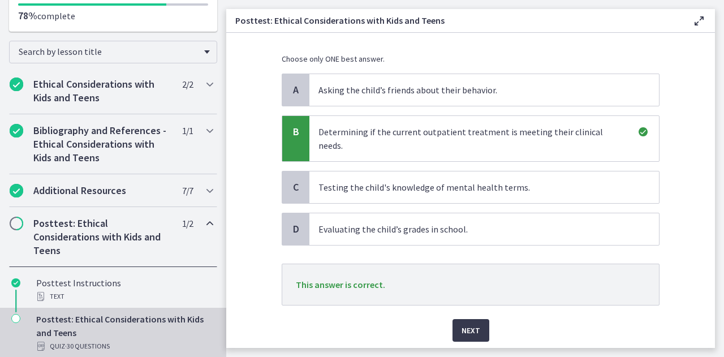
scroll to position [113, 0]
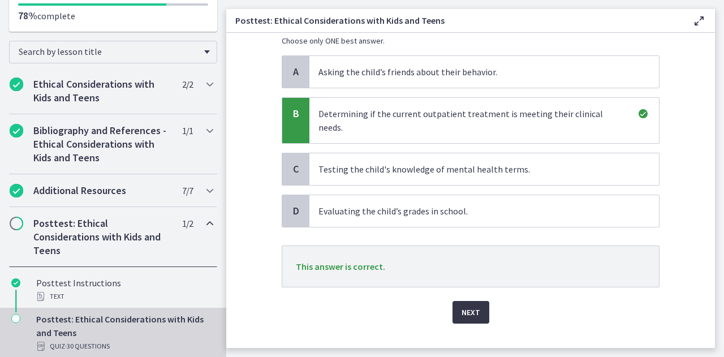
click at [465, 305] on span "Next" at bounding box center [470, 312] width 19 height 14
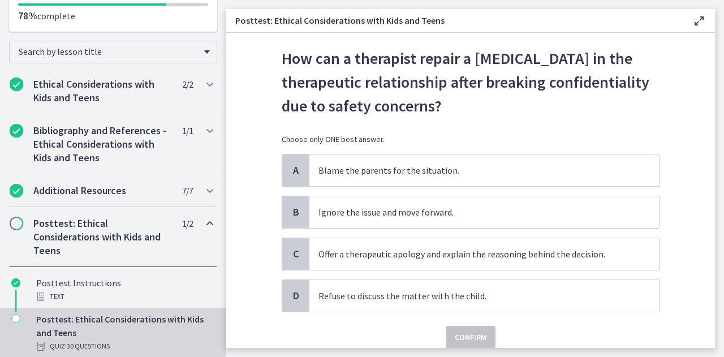
scroll to position [57, 0]
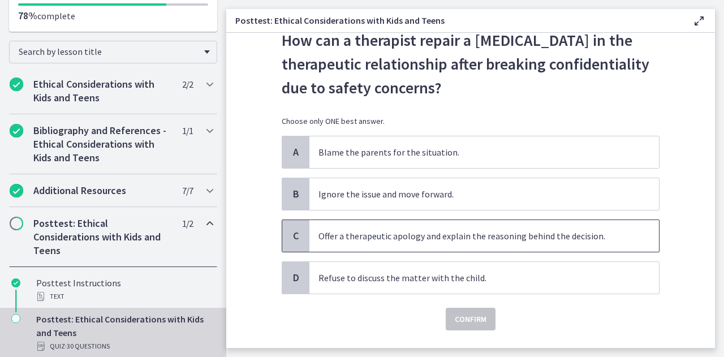
click at [457, 239] on p "Offer a therapeutic apology and explain the reasoning behind the decision." at bounding box center [472, 236] width 309 height 14
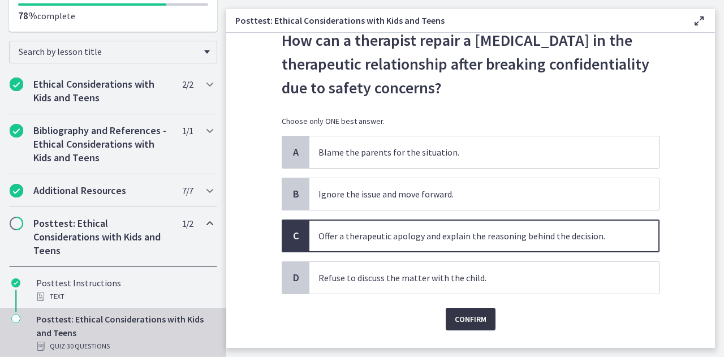
click at [477, 309] on button "Confirm" at bounding box center [470, 319] width 50 height 23
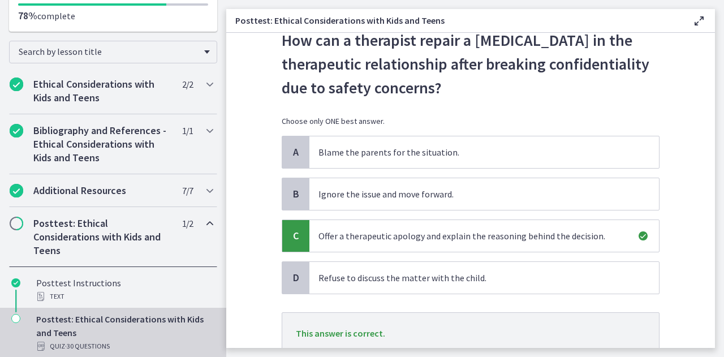
scroll to position [113, 0]
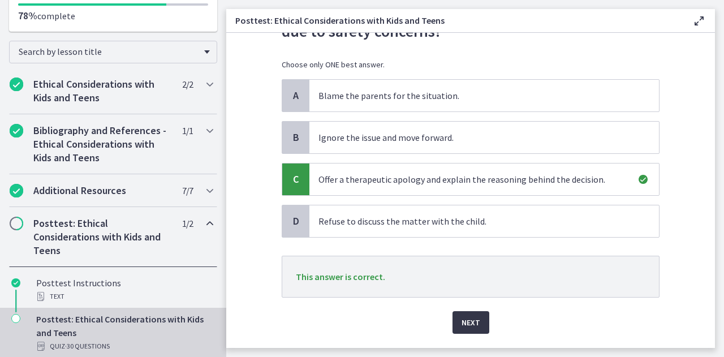
click at [464, 315] on span "Next" at bounding box center [470, 322] width 19 height 14
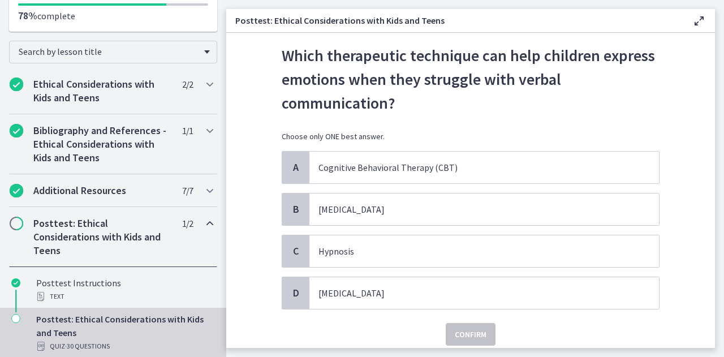
scroll to position [57, 0]
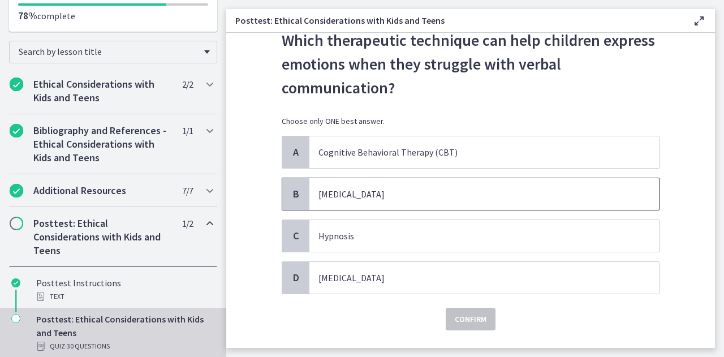
click at [328, 193] on p "[MEDICAL_DATA]" at bounding box center [472, 194] width 309 height 14
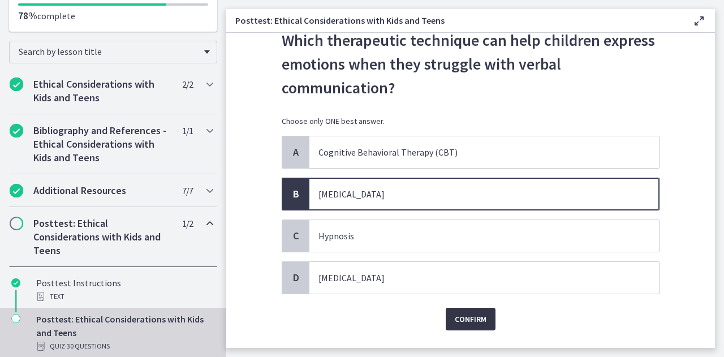
click at [464, 319] on span "Confirm" at bounding box center [470, 319] width 32 height 14
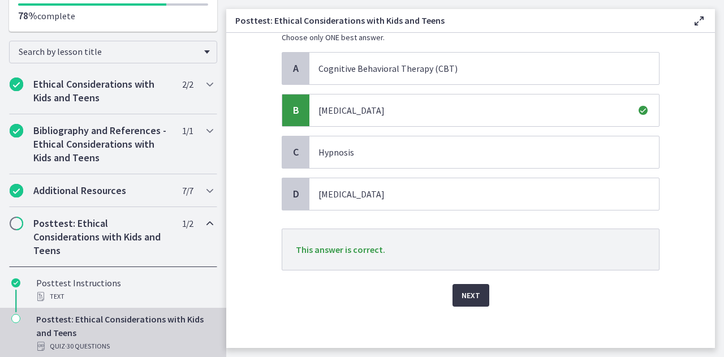
scroll to position [142, 0]
click at [464, 289] on span "Next" at bounding box center [470, 294] width 19 height 14
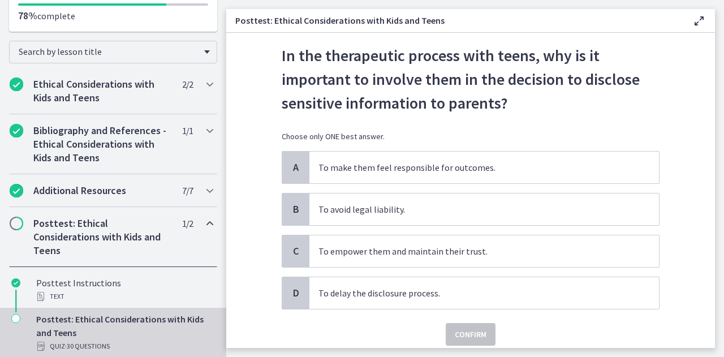
scroll to position [57, 0]
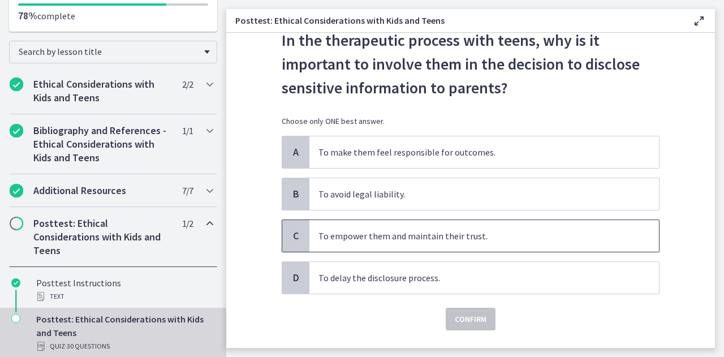
click at [411, 236] on p "To empower them and maintain their trust." at bounding box center [472, 236] width 309 height 14
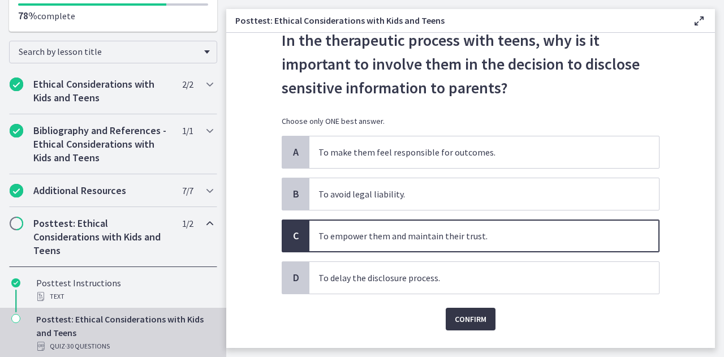
click at [470, 316] on span "Confirm" at bounding box center [470, 319] width 32 height 14
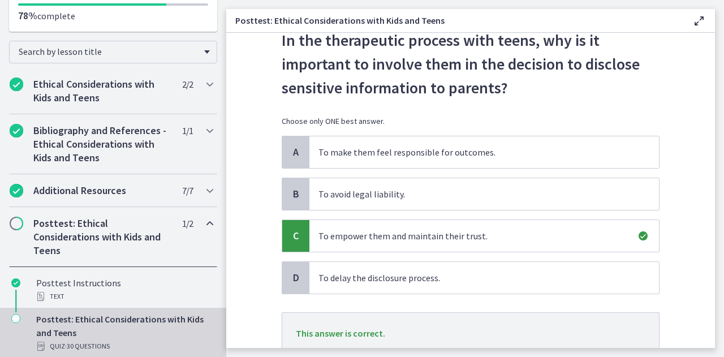
scroll to position [113, 0]
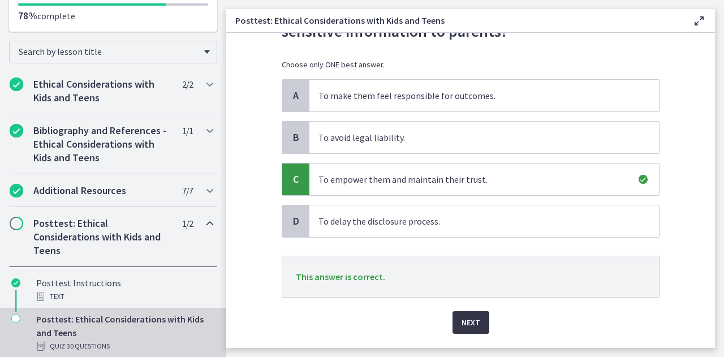
click at [467, 321] on span "Next" at bounding box center [470, 322] width 19 height 14
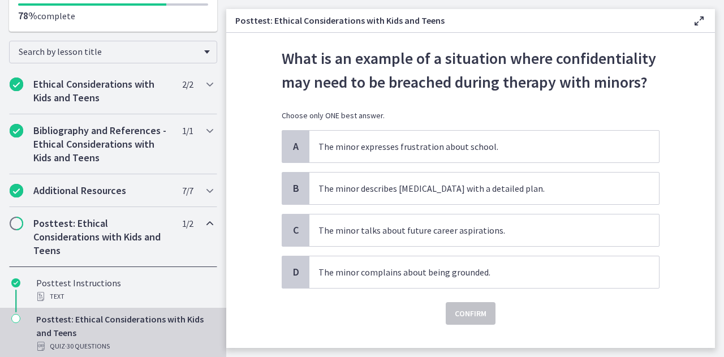
scroll to position [57, 0]
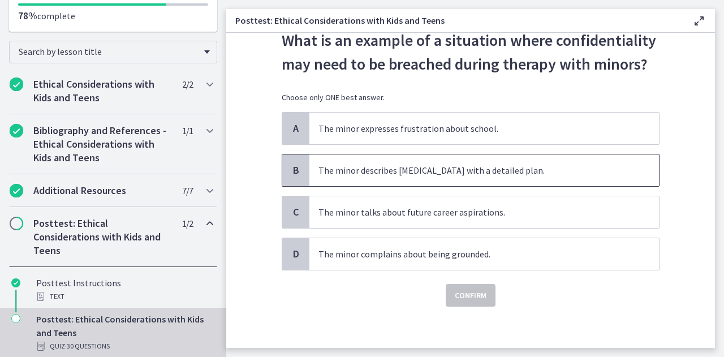
click at [417, 168] on p "The minor describes [MEDICAL_DATA] with a detailed plan." at bounding box center [472, 170] width 309 height 14
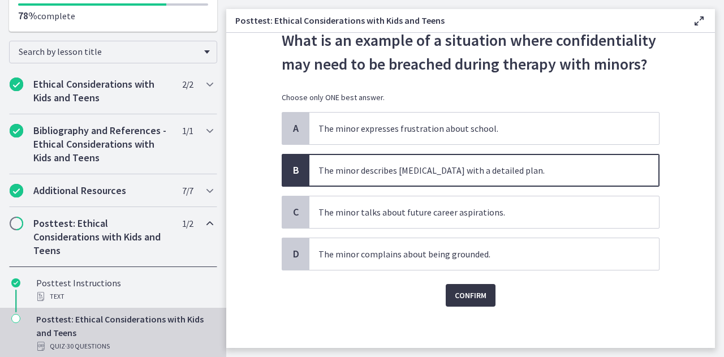
click at [469, 291] on span "Confirm" at bounding box center [470, 295] width 32 height 14
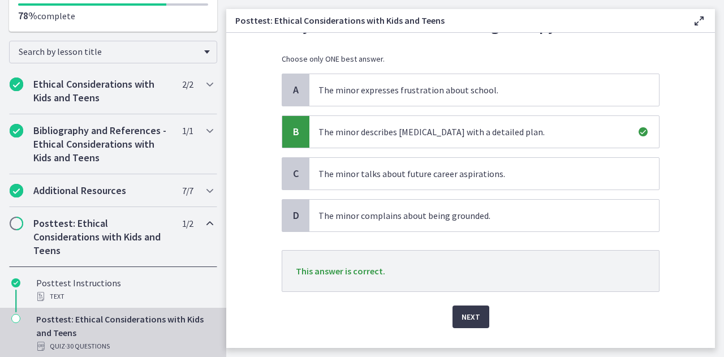
scroll to position [113, 0]
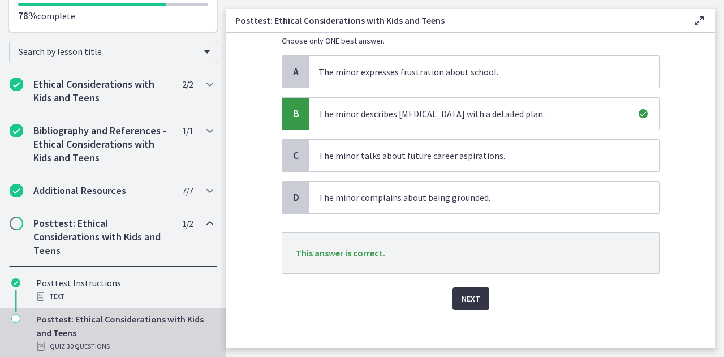
click at [466, 296] on span "Next" at bounding box center [470, 299] width 19 height 14
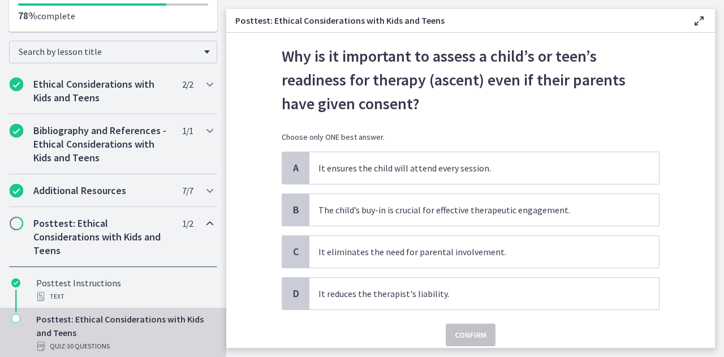
scroll to position [57, 0]
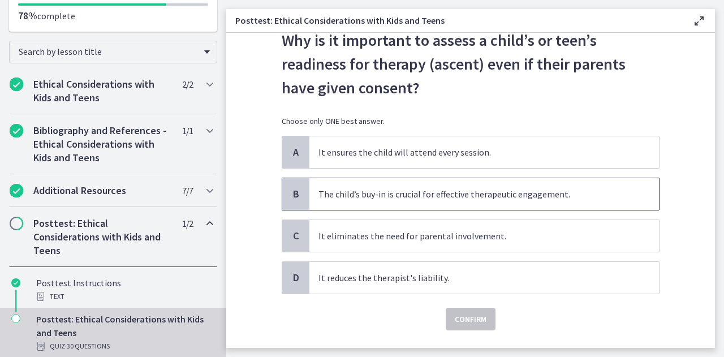
click at [474, 196] on p "The child’s buy-in is crucial for effective therapeutic engagement." at bounding box center [472, 194] width 309 height 14
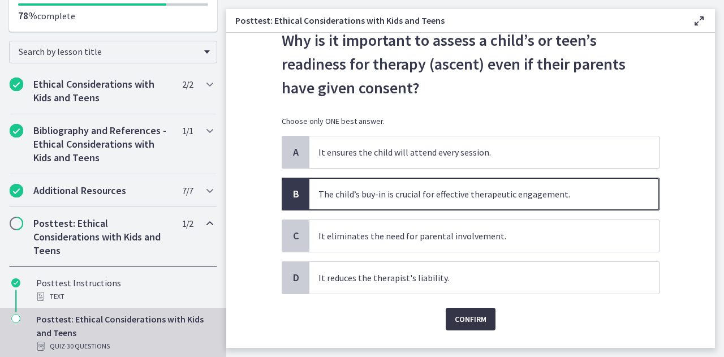
click at [475, 319] on span "Confirm" at bounding box center [470, 319] width 32 height 14
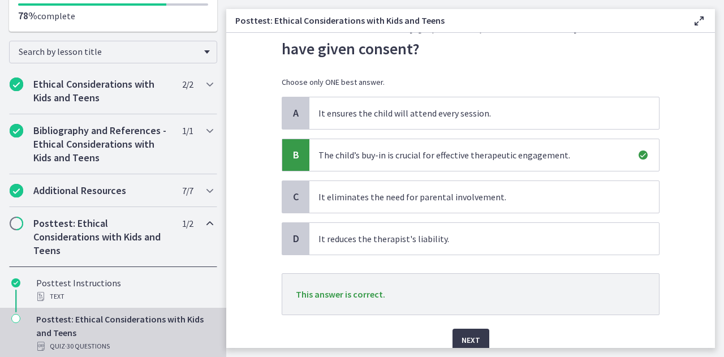
scroll to position [113, 0]
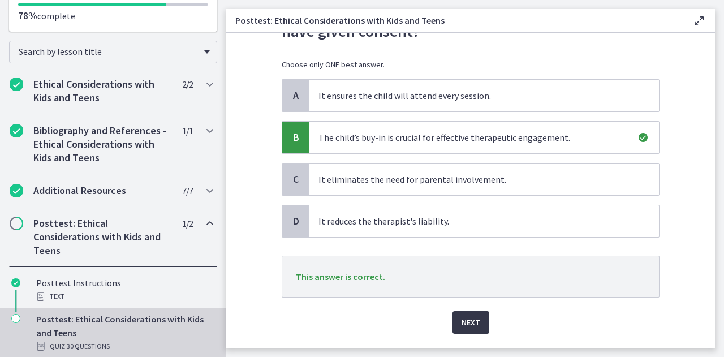
click at [468, 319] on span "Next" at bounding box center [470, 322] width 19 height 14
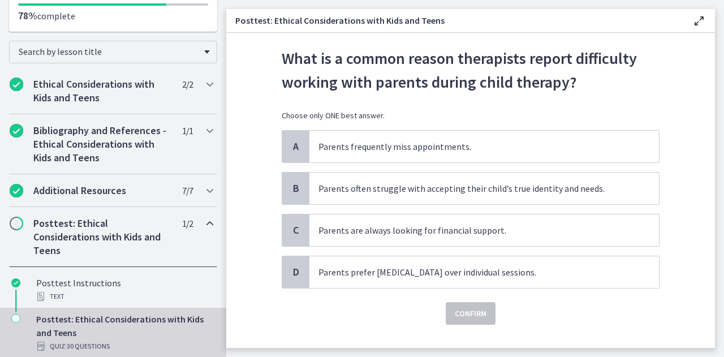
scroll to position [57, 0]
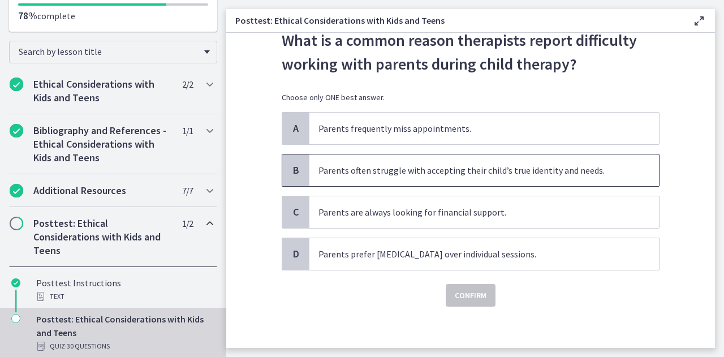
click at [404, 168] on p "Parents often struggle with accepting their child’s true identity and needs." at bounding box center [472, 170] width 309 height 14
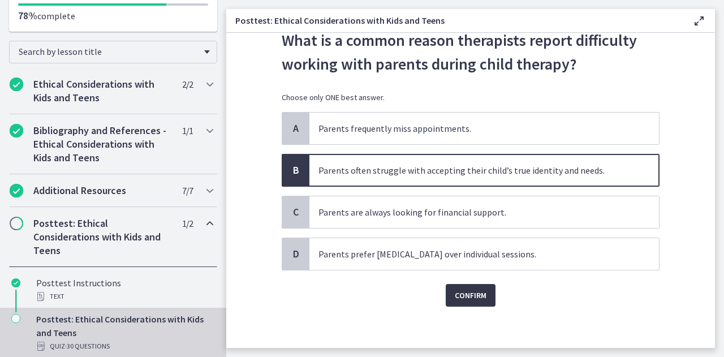
click at [473, 294] on span "Confirm" at bounding box center [470, 295] width 32 height 14
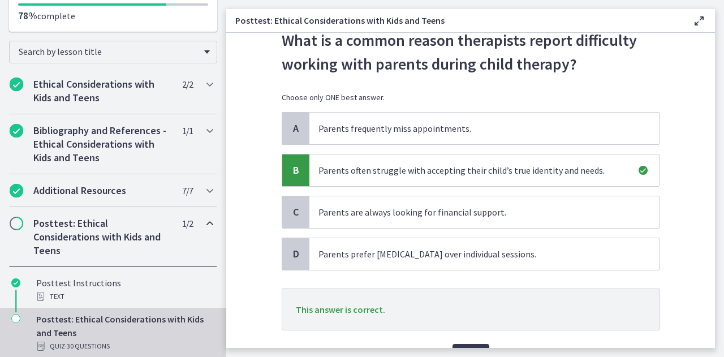
scroll to position [113, 0]
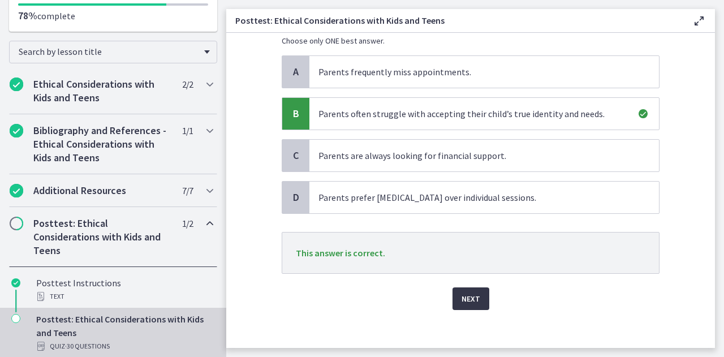
click at [464, 298] on span "Next" at bounding box center [470, 299] width 19 height 14
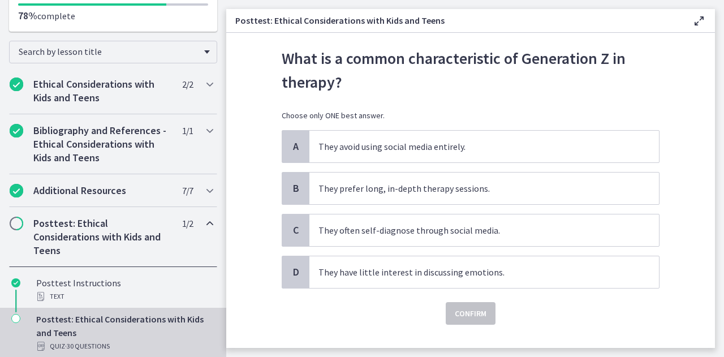
scroll to position [57, 0]
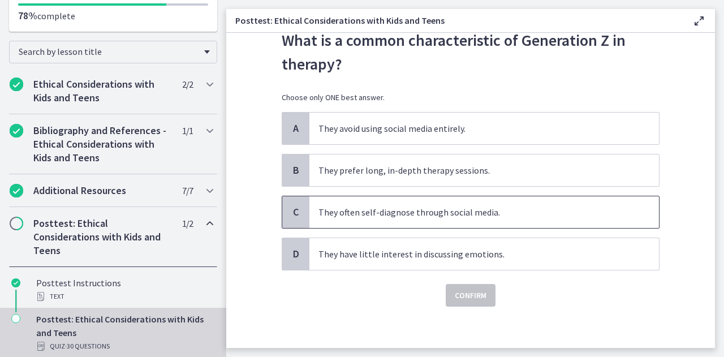
click at [418, 210] on p "They often self-diagnose through social media." at bounding box center [472, 212] width 309 height 14
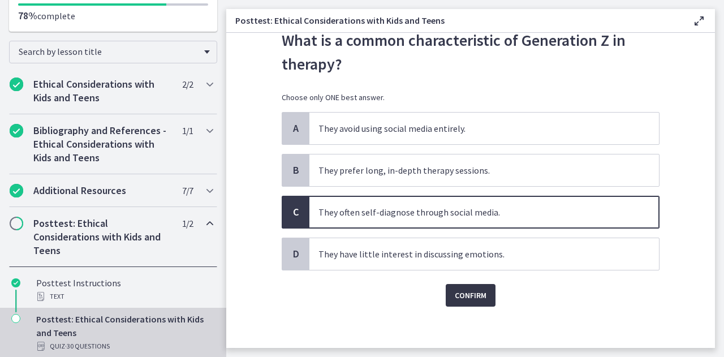
click at [472, 294] on span "Confirm" at bounding box center [470, 295] width 32 height 14
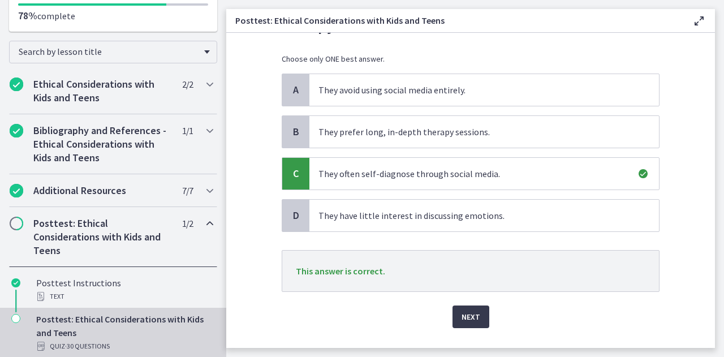
scroll to position [113, 0]
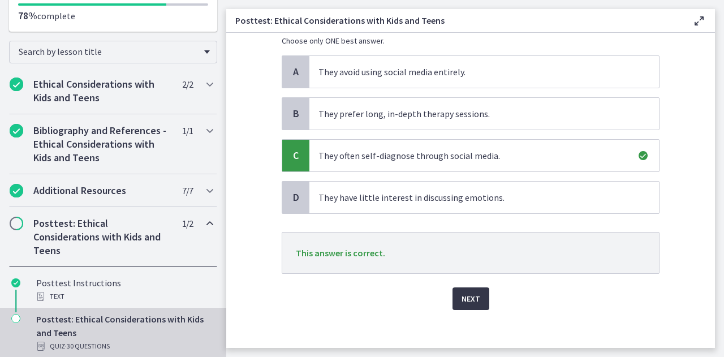
click at [468, 296] on span "Next" at bounding box center [470, 299] width 19 height 14
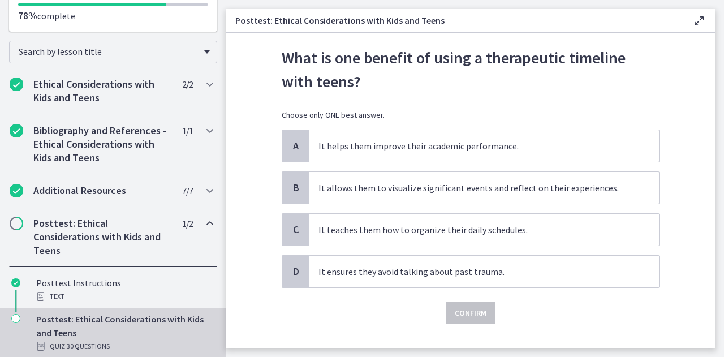
scroll to position [57, 0]
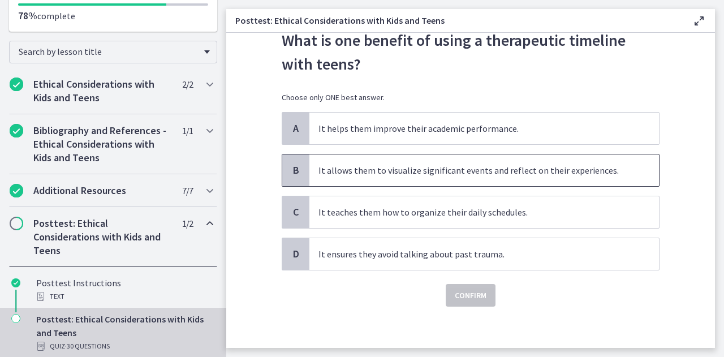
click at [456, 163] on p "It allows them to visualize significant events and reflect on their experiences." at bounding box center [472, 170] width 309 height 14
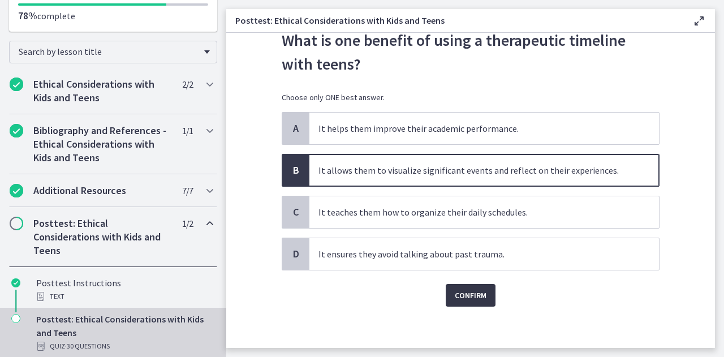
click at [461, 296] on span "Confirm" at bounding box center [470, 295] width 32 height 14
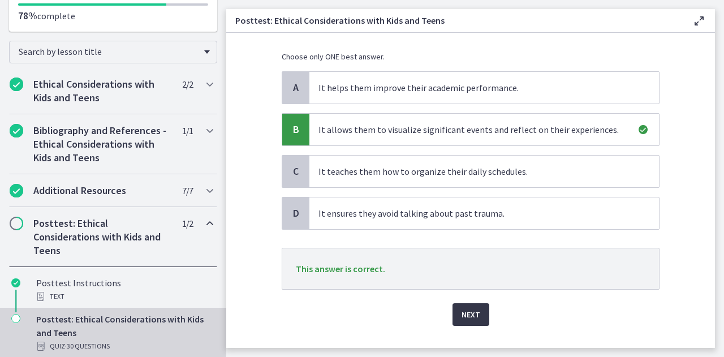
scroll to position [113, 0]
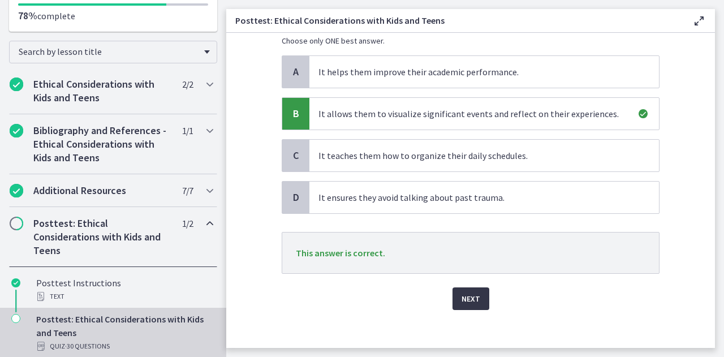
click at [471, 298] on span "Next" at bounding box center [470, 299] width 19 height 14
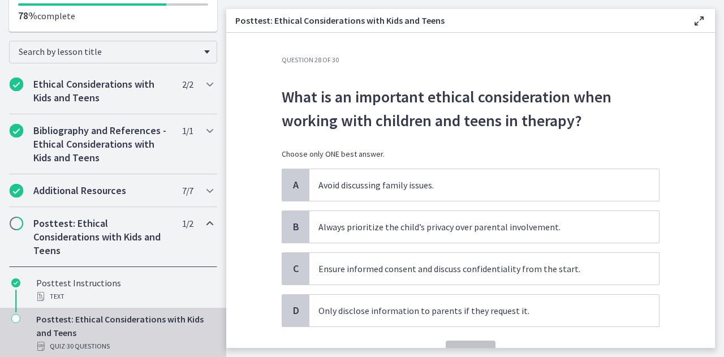
scroll to position [57, 0]
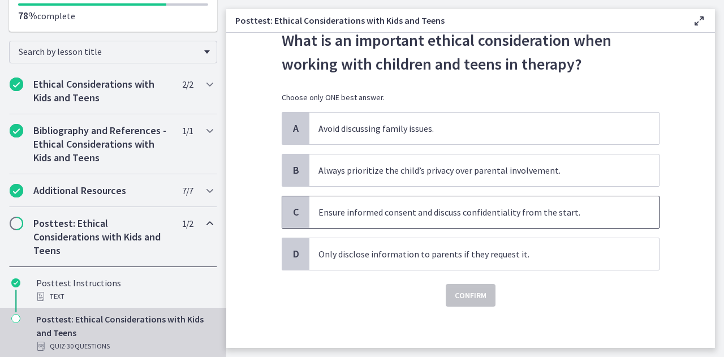
click at [379, 210] on p "Ensure informed consent and discuss confidentiality from the start." at bounding box center [472, 212] width 309 height 14
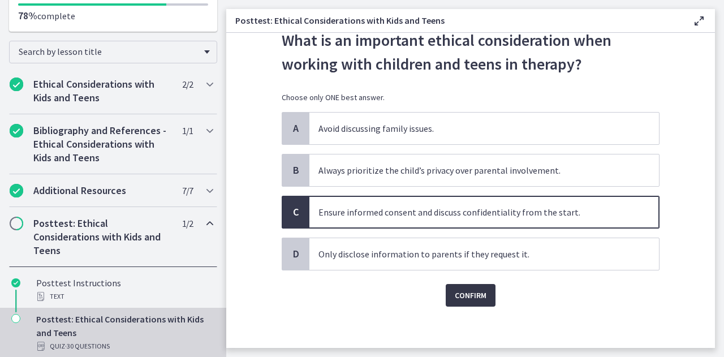
click at [460, 293] on span "Confirm" at bounding box center [470, 295] width 32 height 14
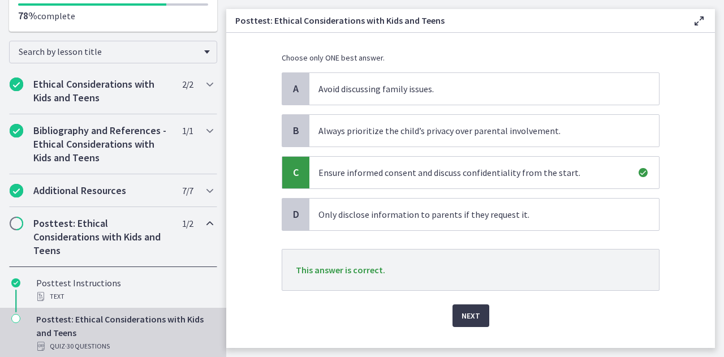
scroll to position [113, 0]
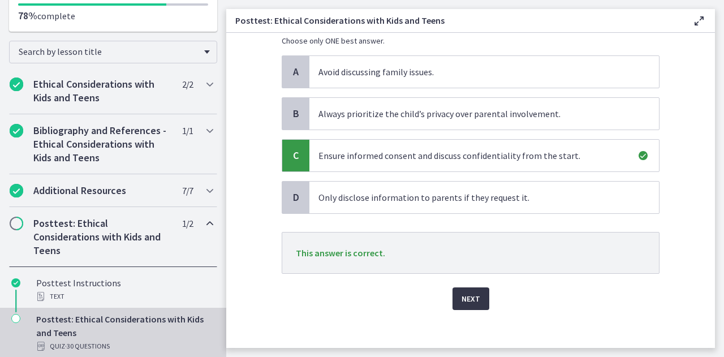
click at [468, 296] on span "Next" at bounding box center [470, 299] width 19 height 14
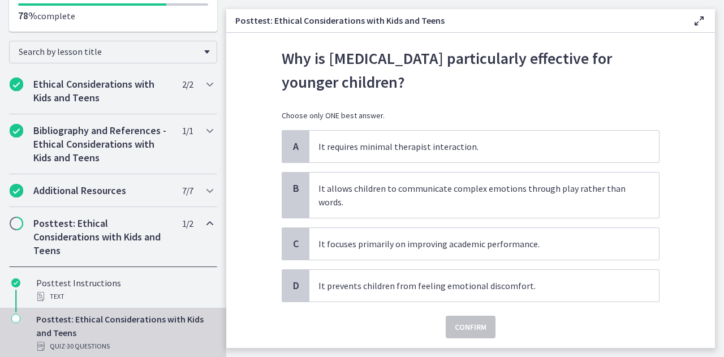
scroll to position [57, 0]
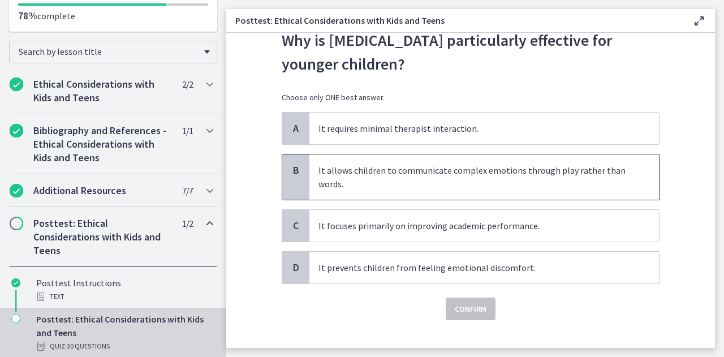
click at [364, 176] on p "It allows children to communicate complex emotions through play rather than wor…" at bounding box center [472, 176] width 309 height 27
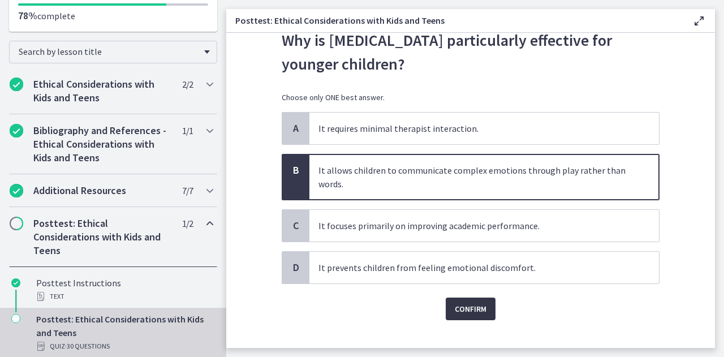
click at [462, 311] on span "Confirm" at bounding box center [470, 309] width 32 height 14
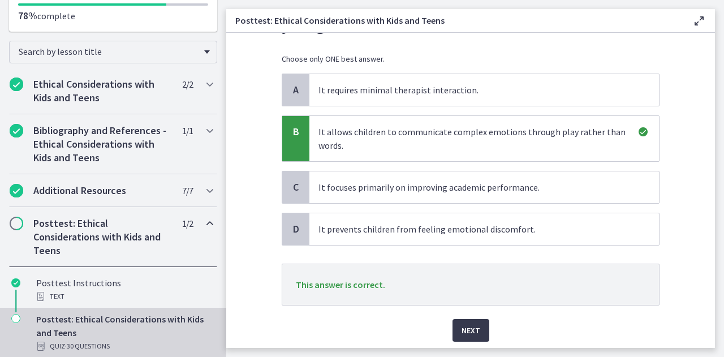
scroll to position [113, 0]
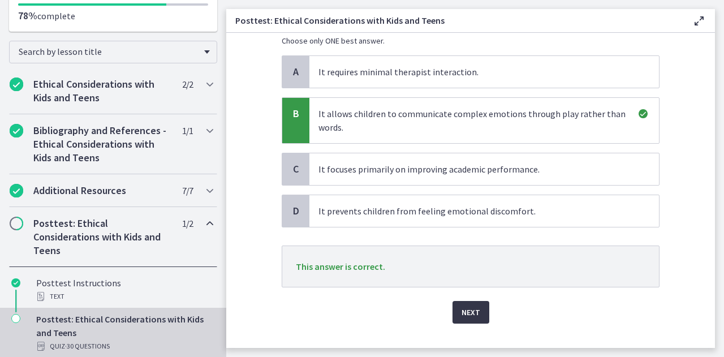
click at [461, 308] on span "Next" at bounding box center [470, 312] width 19 height 14
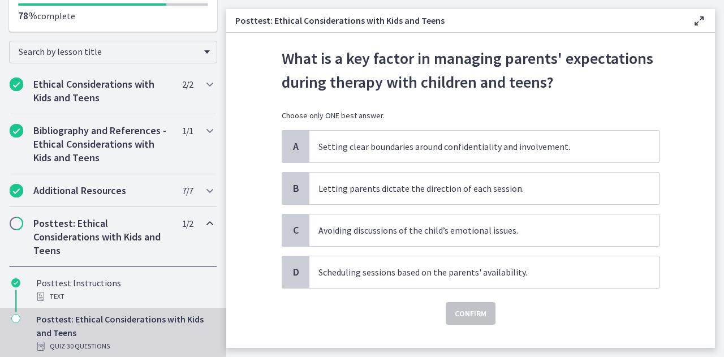
scroll to position [57, 0]
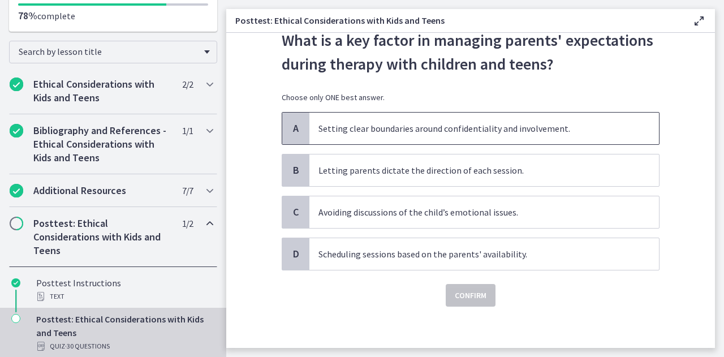
click at [387, 127] on p "Setting clear boundaries around confidentiality and involvement." at bounding box center [472, 129] width 309 height 14
click at [473, 301] on button "Confirm" at bounding box center [470, 295] width 50 height 23
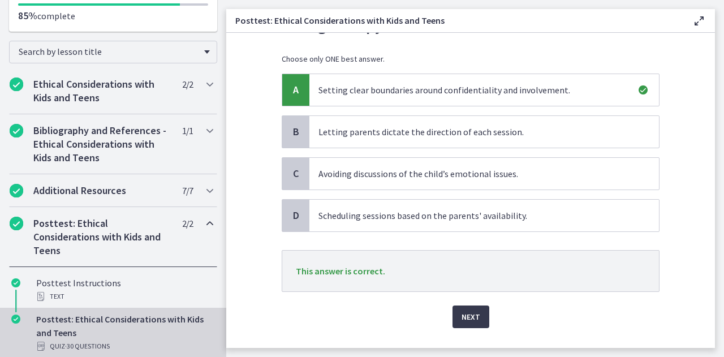
scroll to position [118, 0]
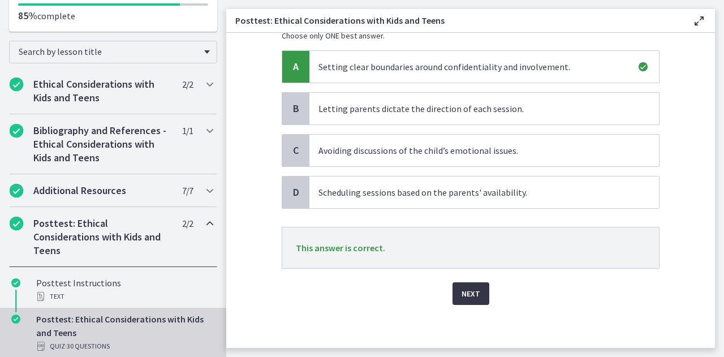
click at [469, 293] on span "Next" at bounding box center [470, 294] width 19 height 14
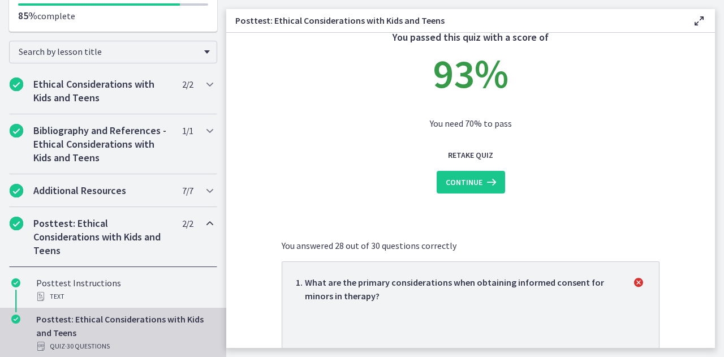
scroll to position [57, 0]
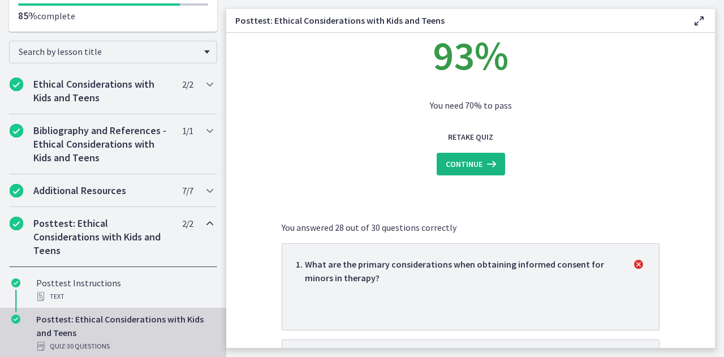
click at [465, 164] on span "Continue" at bounding box center [463, 164] width 37 height 14
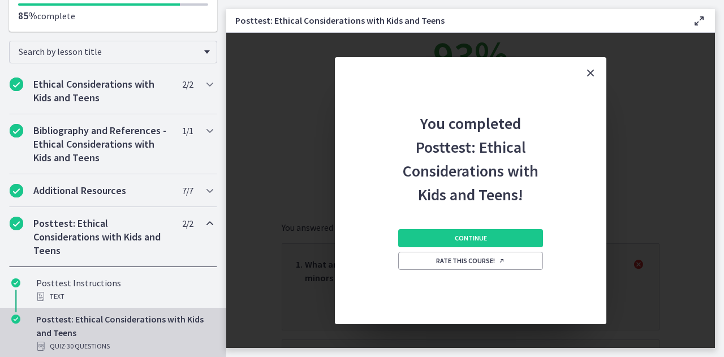
scroll to position [0, 0]
click at [591, 70] on icon "Close" at bounding box center [590, 73] width 14 height 14
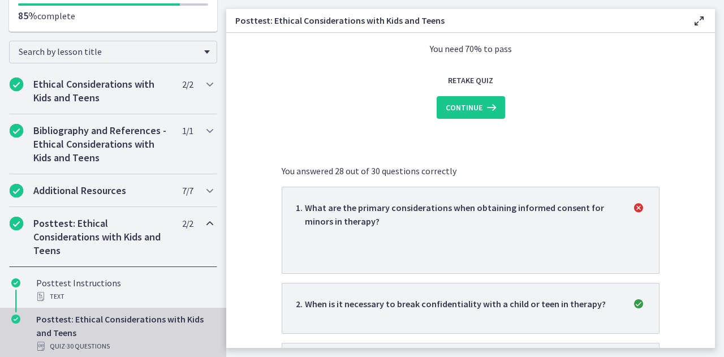
scroll to position [170, 0]
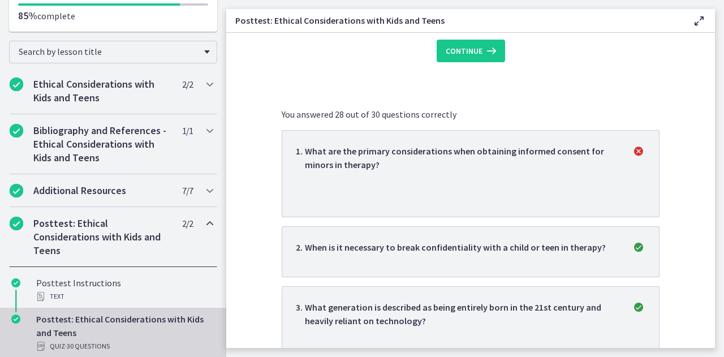
click at [502, 146] on p "What are the primary considerations when obtaining informed consent for minors …" at bounding box center [461, 157] width 313 height 27
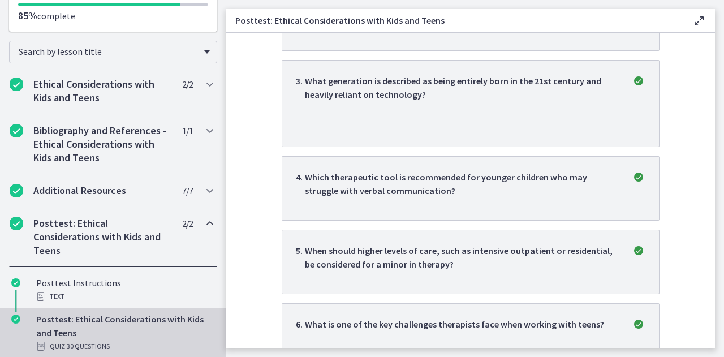
scroll to position [57, 0]
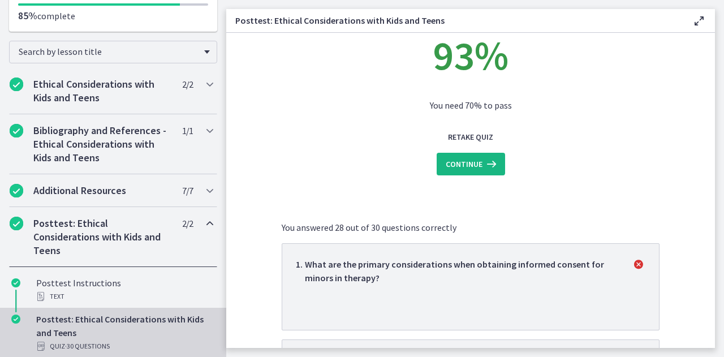
click at [453, 164] on span "Continue" at bounding box center [463, 164] width 37 height 14
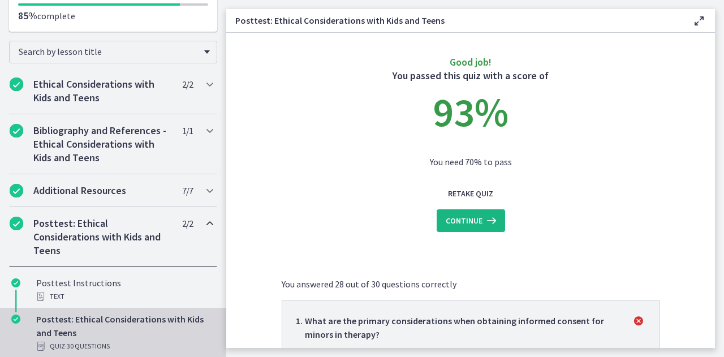
click at [456, 217] on span "Continue" at bounding box center [463, 221] width 37 height 14
click at [462, 220] on span "Continue" at bounding box center [463, 221] width 37 height 14
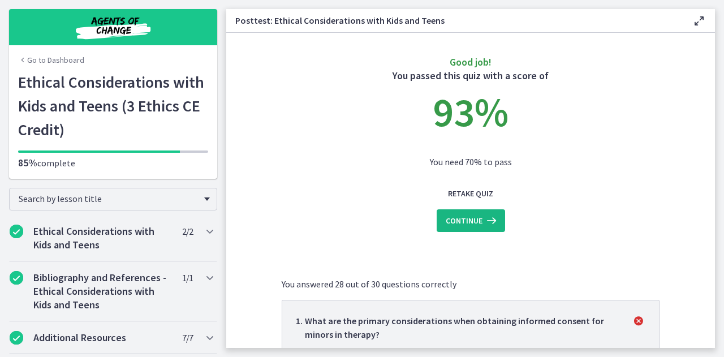
click at [461, 221] on span "Continue" at bounding box center [463, 221] width 37 height 14
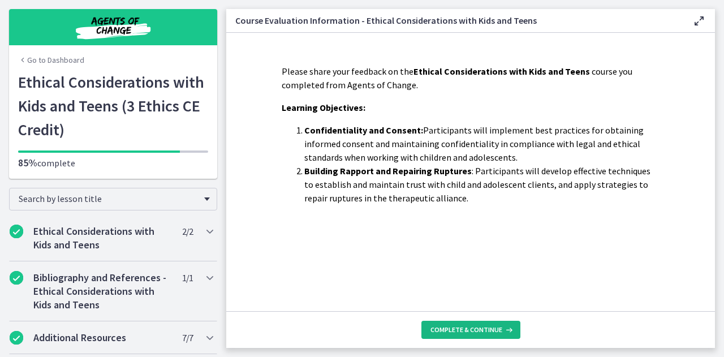
click at [462, 332] on span "Complete & continue" at bounding box center [466, 329] width 72 height 9
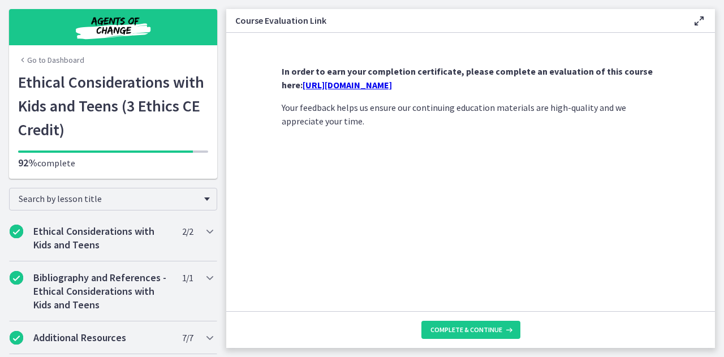
click at [388, 83] on link "https://forms.gle/NHq1DmrK6XcgvnNz7" at bounding box center [346, 84] width 89 height 11
click at [451, 326] on span "Complete & continue" at bounding box center [466, 329] width 72 height 9
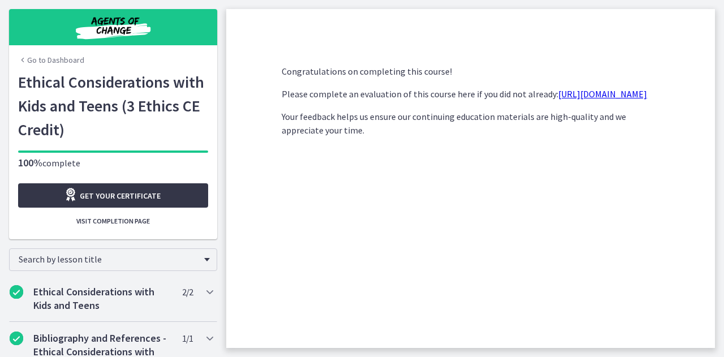
click at [123, 192] on span "Get your certificate" at bounding box center [120, 196] width 81 height 14
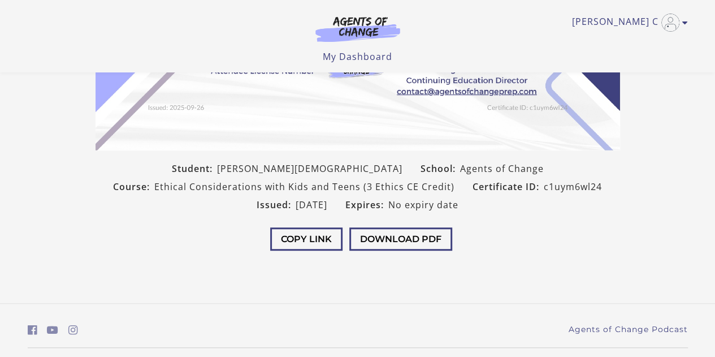
scroll to position [275, 0]
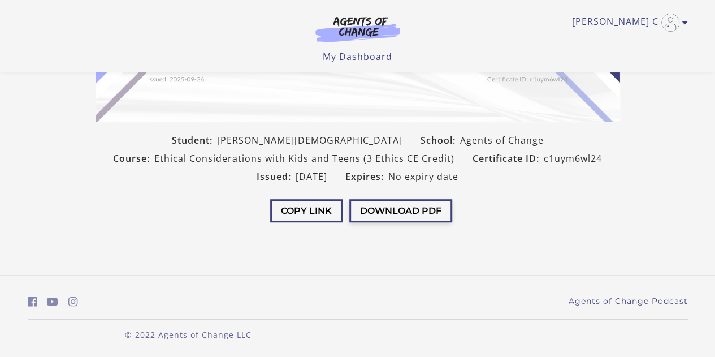
click at [405, 209] on button "Download PDF" at bounding box center [400, 210] width 103 height 23
